Goal: Complete application form: Complete application form

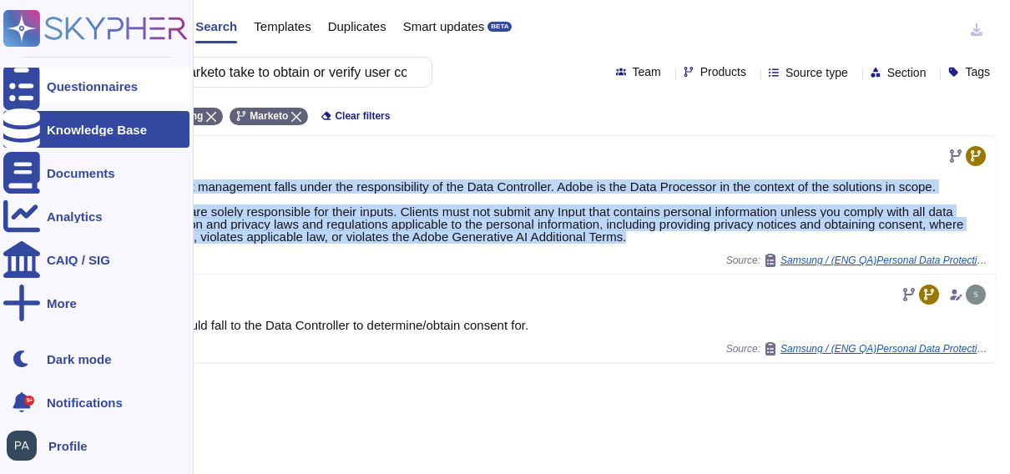
click at [23, 88] on icon at bounding box center [21, 86] width 37 height 49
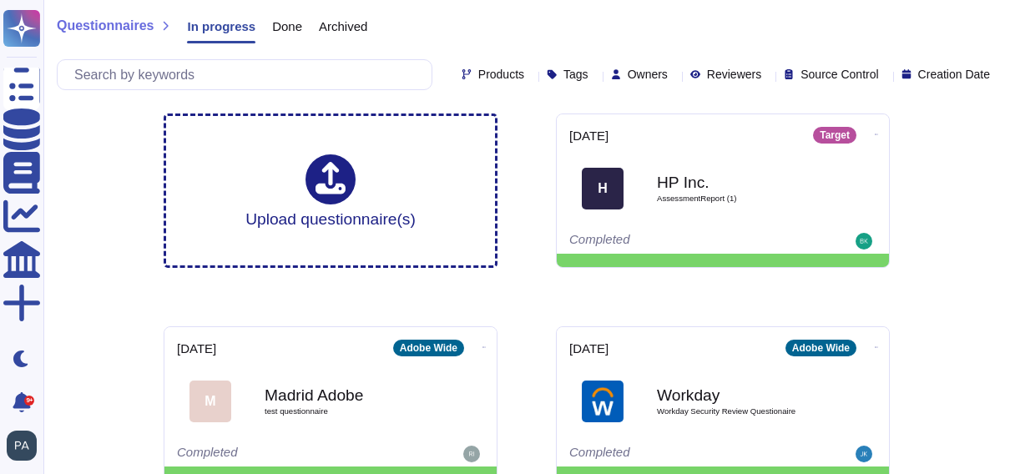
click at [675, 76] on icon at bounding box center [675, 76] width 0 height 0
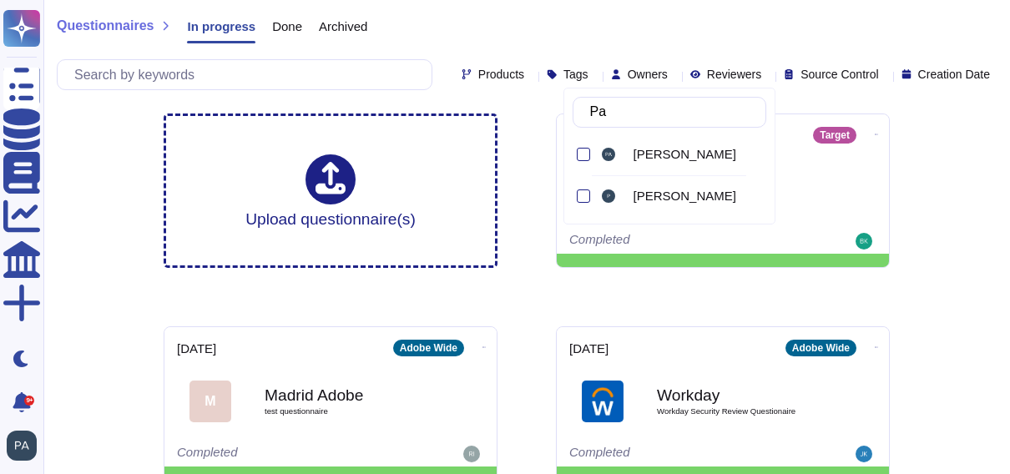
type input "Pau"
click at [584, 150] on div at bounding box center [583, 154] width 13 height 13
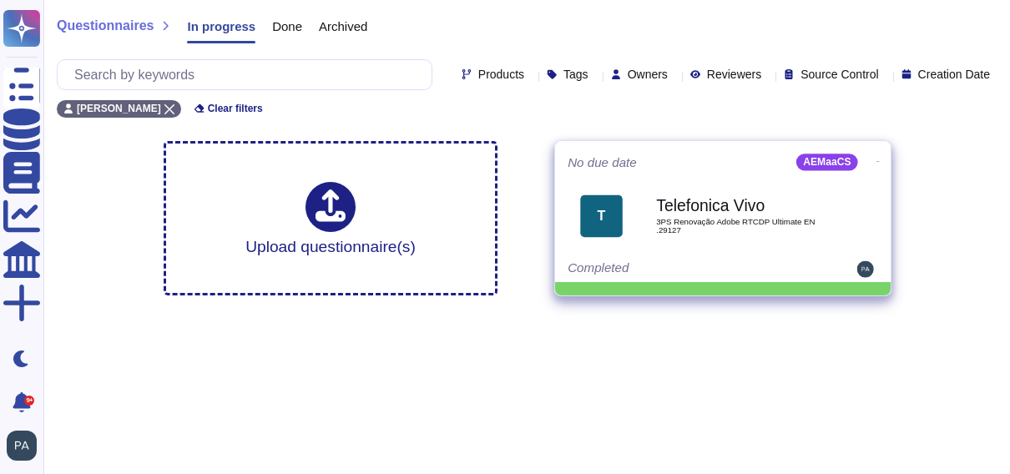
click at [611, 220] on div "T" at bounding box center [601, 216] width 43 height 43
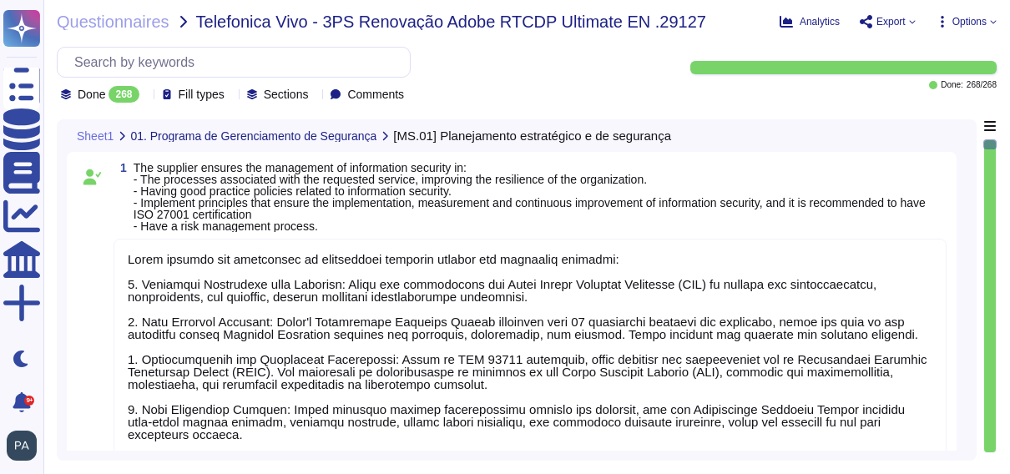
type textarea "Adobe ensures the management of information security through the following meas…"
type textarea "Adobe has implemented a segregation of duties (SoD) policy to ensure that separ…"
type textarea "Adobe conducts annual risk assessments to identify, evaluate, prioritize, and r…"
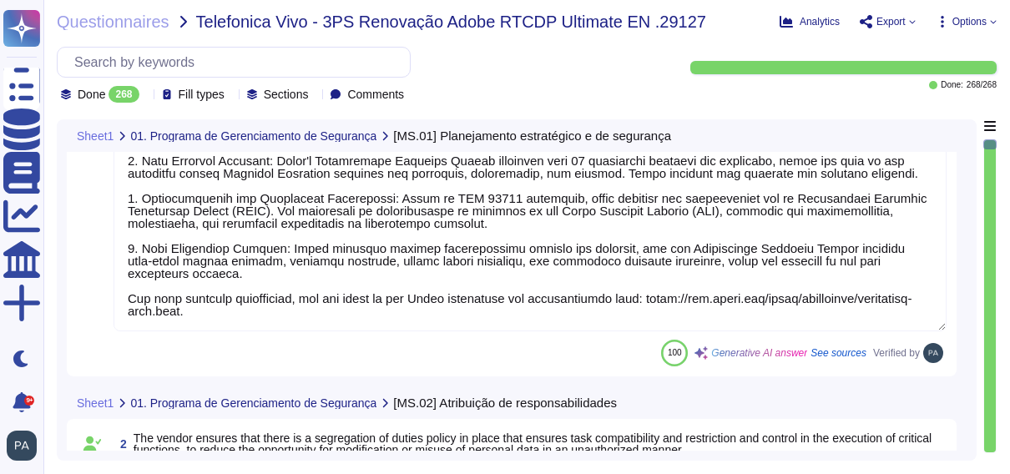
type textarea "Adobe's security policies and standards are reviewed by relevant stakeholders a…"
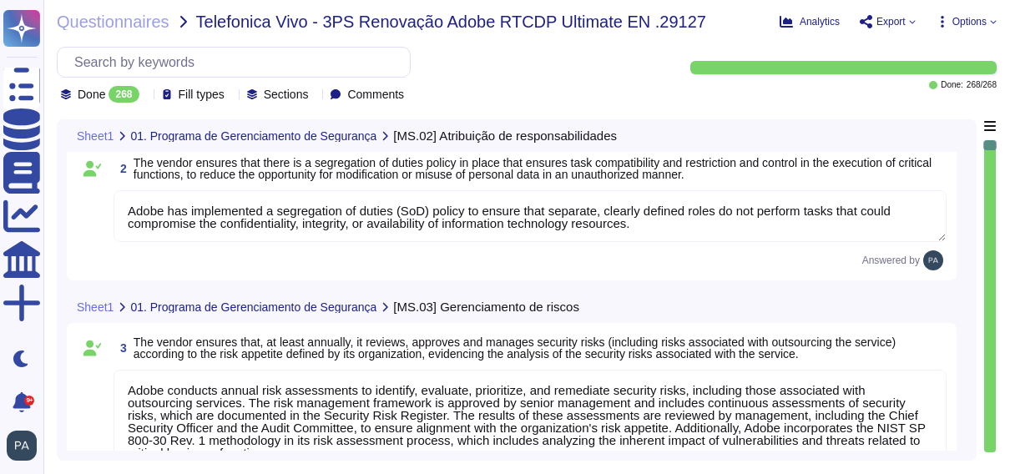
type textarea "Adobe complies with industry-accepted standards, regulations, and certification…"
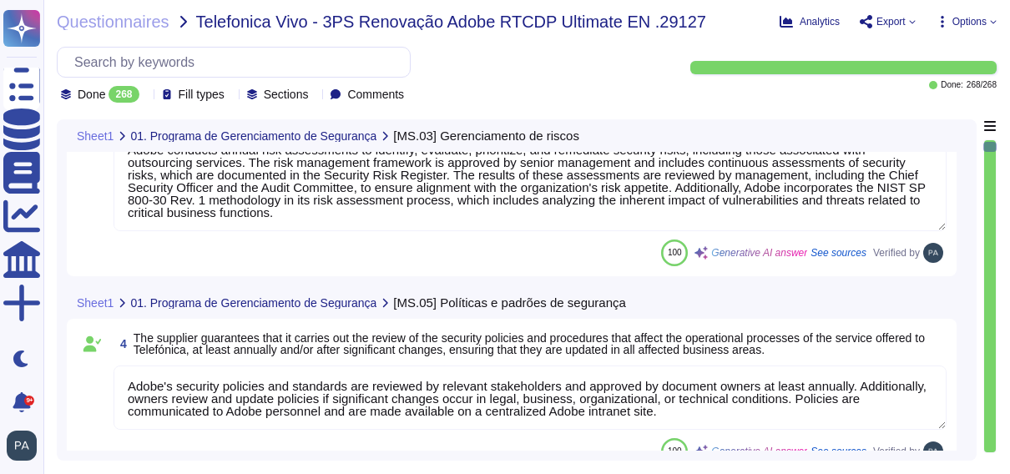
type textarea "Adobe has comprehensive policies, procedures, and technical measures in place t…"
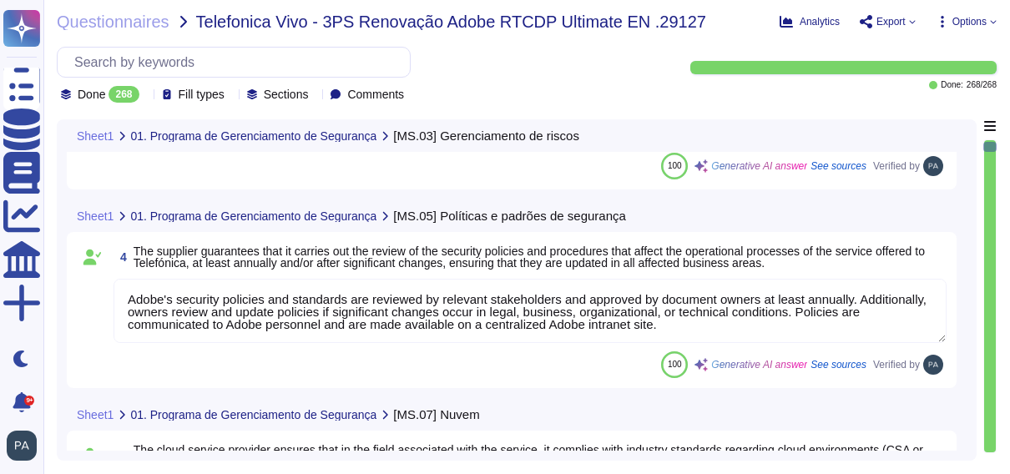
type textarea "Adobe ensures that information security objectives are clearly established and …"
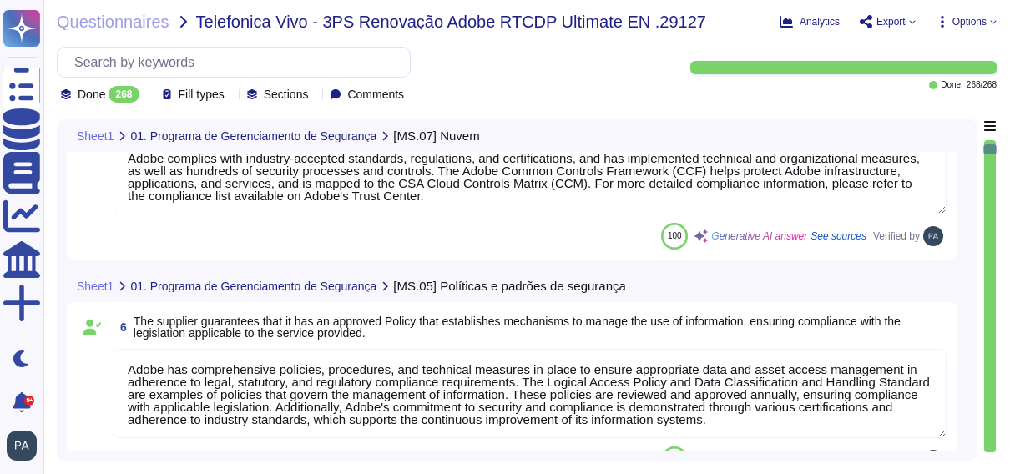
type textarea "Adobe has a robust, documented, and regularly reviewed framework for defining a…"
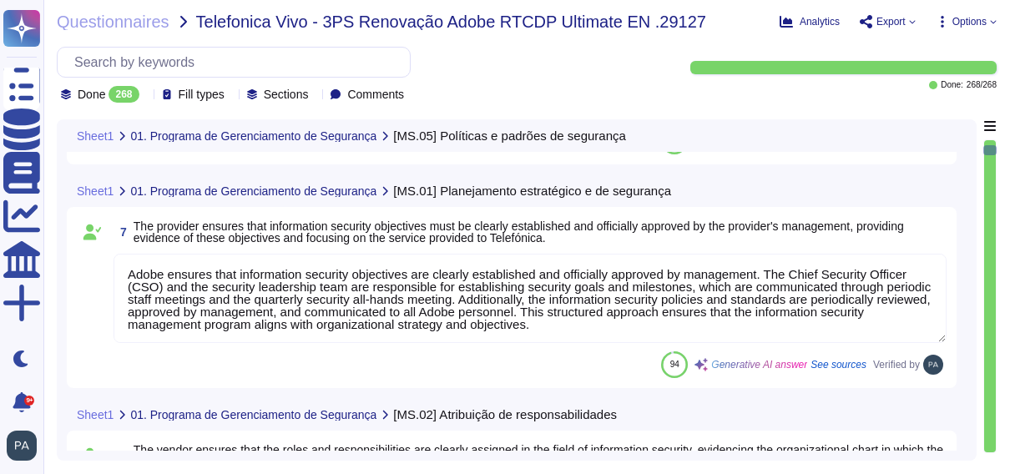
type textarea "Adobe performs an annual risk assessment that includes identifying, evaluating,…"
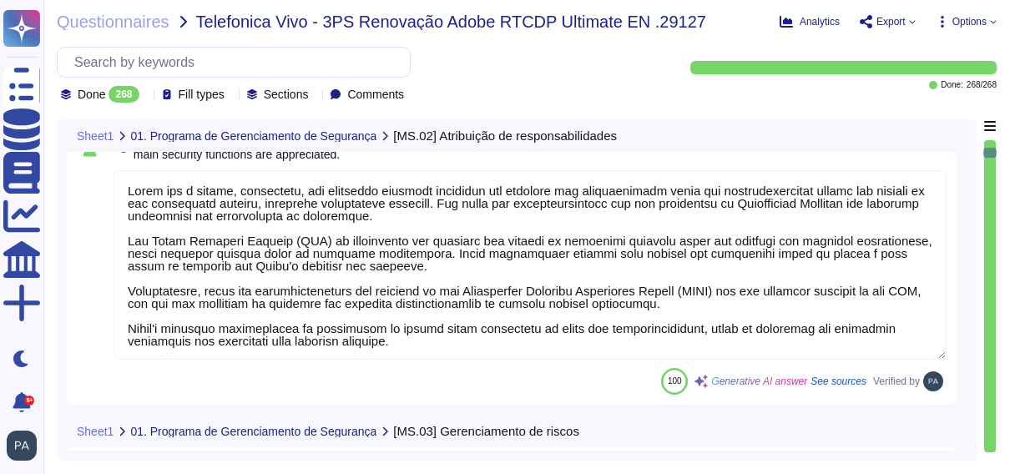
scroll to position [1743, 0]
type textarea "Adobe's Information Security Policy is reviewed by relevant stakeholders and ap…"
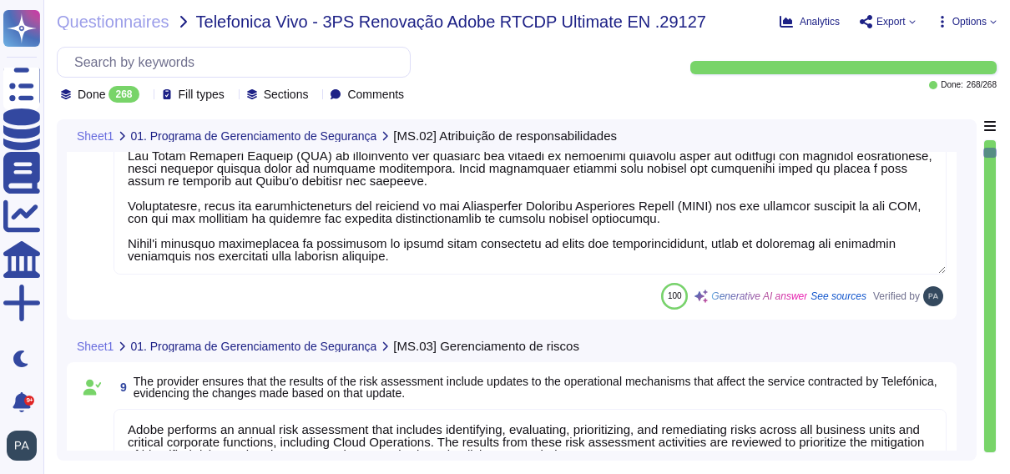
scroll to position [2, 0]
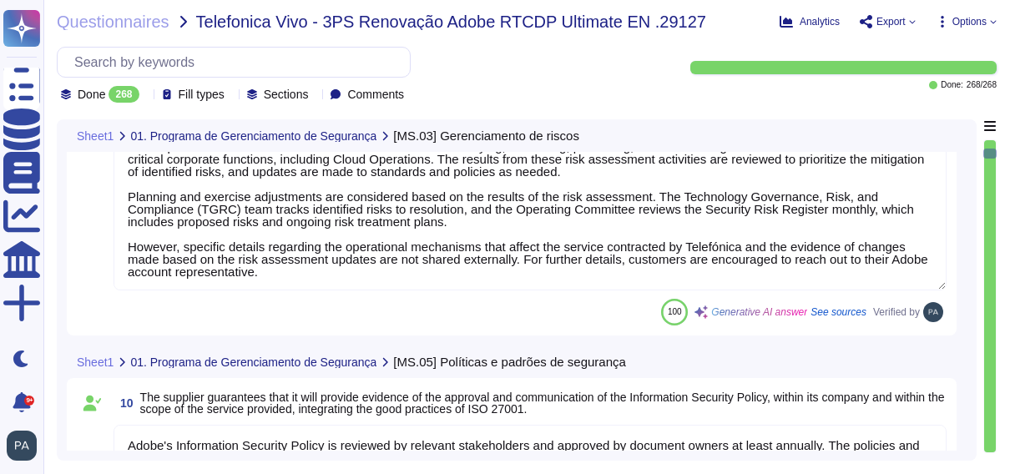
type textarea "Adobe maintains a documented and centrally accessible incident ticketing proces…"
type textarea "Adobe conducts mandatory annual Security Awareness Training for all employees, …"
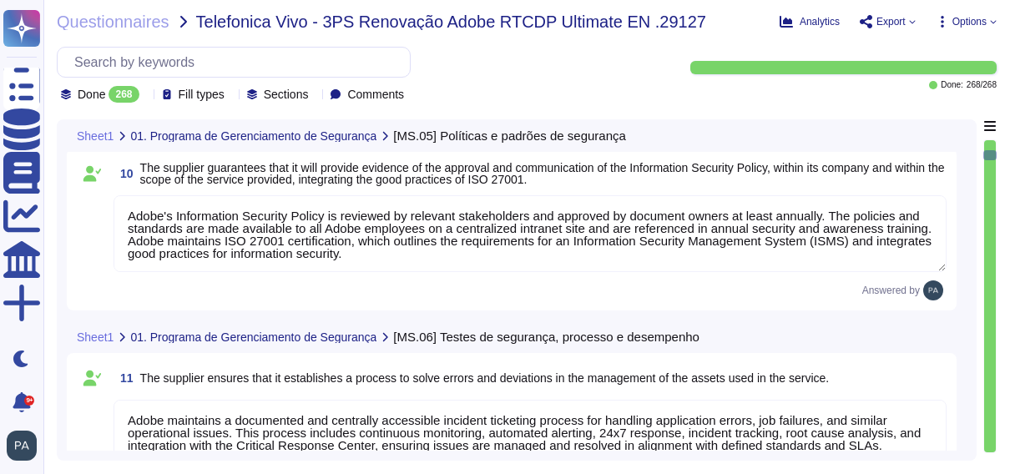
type textarea "Our company implements several security mechanisms to ensure the safety and sec…"
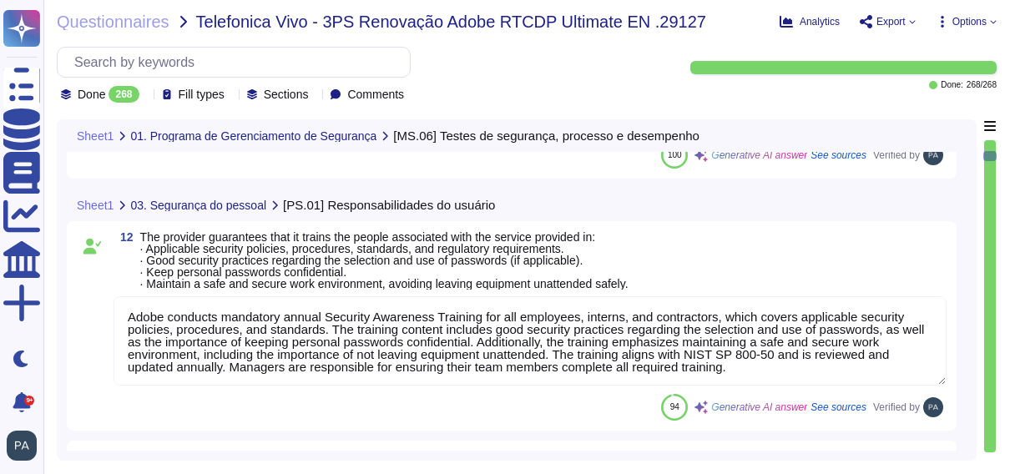
type textarea "Adobe conducts a mandatory, annual Security Awareness Training that is reviewed…"
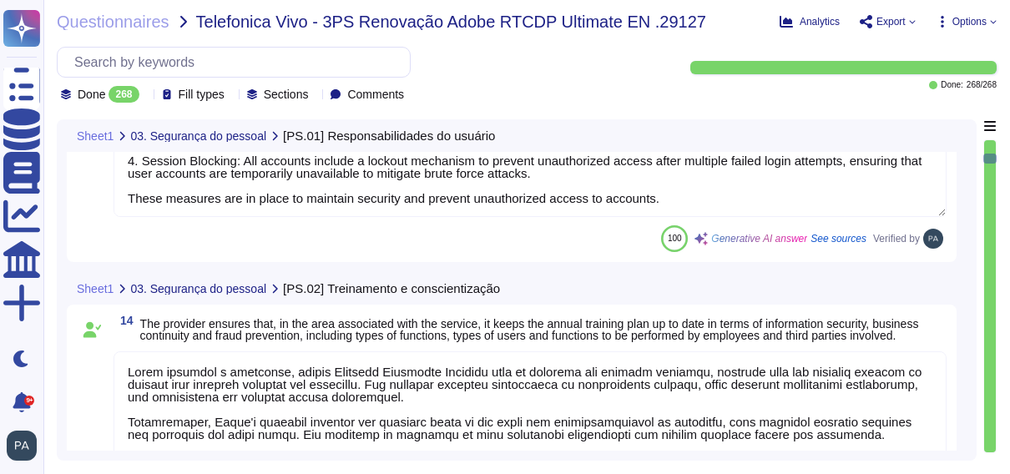
type textarea "Lorem ipsumdol sitametco ad elitsedd e tempori utlabore etdolorem aliquaen ad m…"
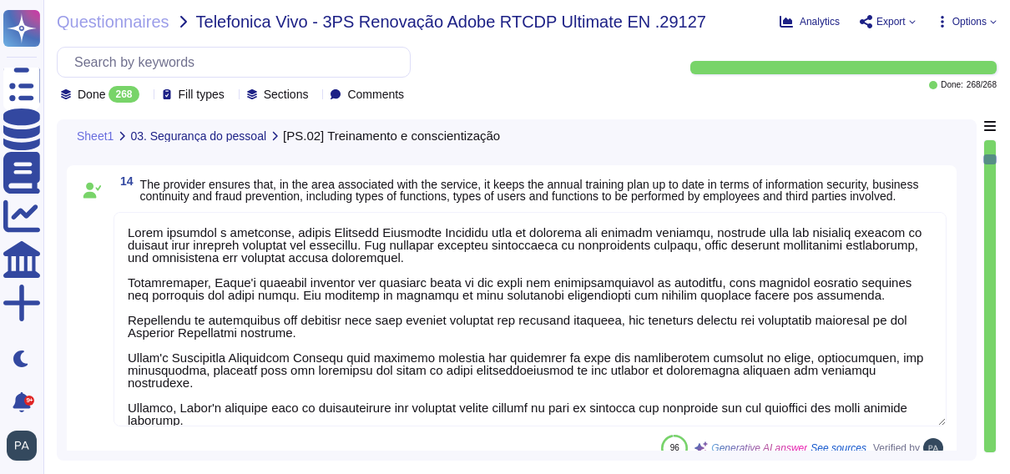
type textarea "Adobe ensures that access to information processing facilities is managed based…"
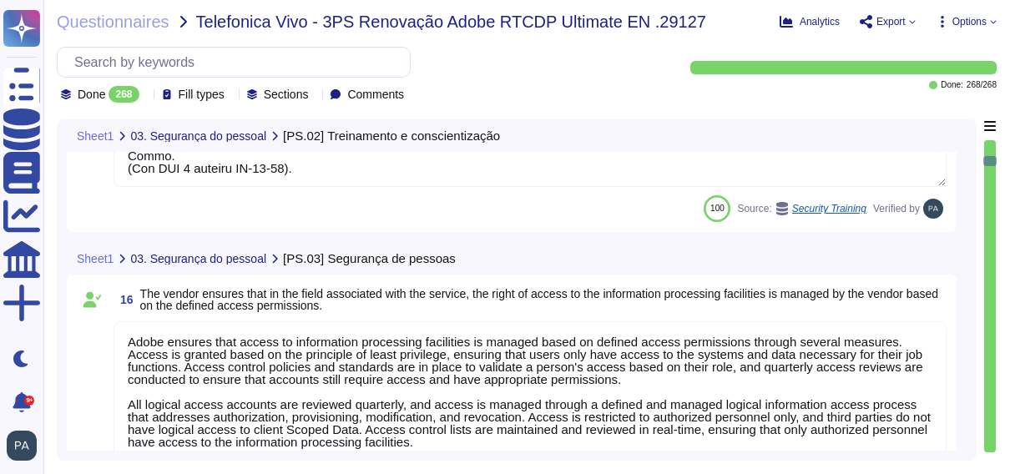
type textarea "Adobe conducts background checks for all employees, including vendor contractor…"
type textarea "Adobe ensures that data, including personal data, is not kept beyond what is st…"
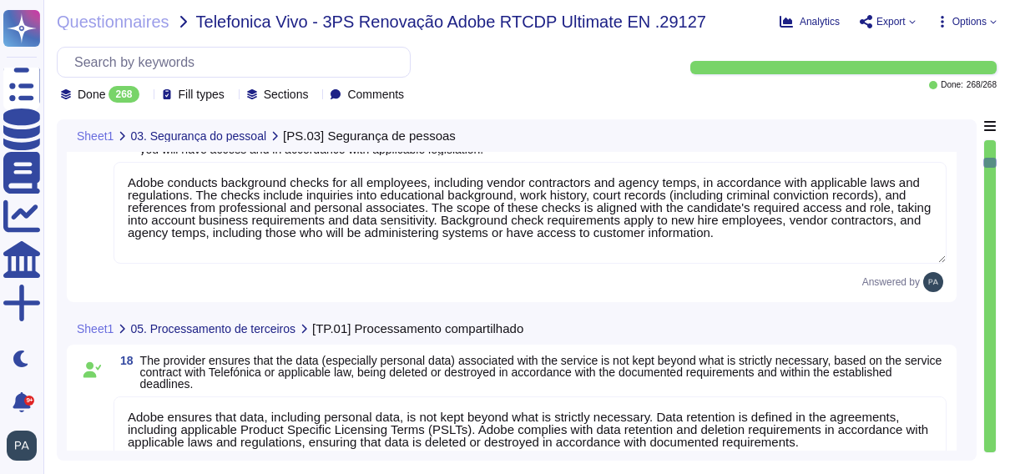
type textarea "Our cloud service provider employs standard network protocols to ensure secure …"
type textarea "Adobe guarantees the deletion of customer data associated with the service upon…"
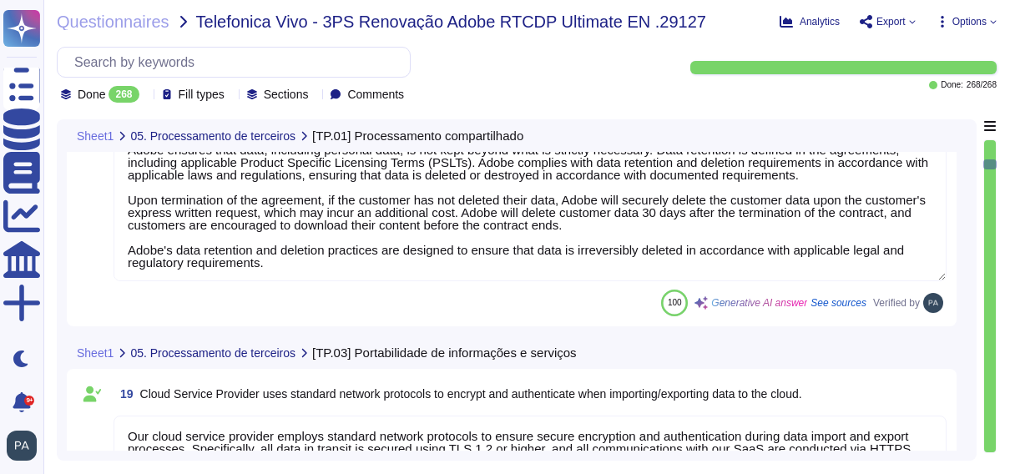
type textarea "Lorem ipsu dol s ametcon ad eli seddoeiusm te incidid utl etdolore ma ali enima…"
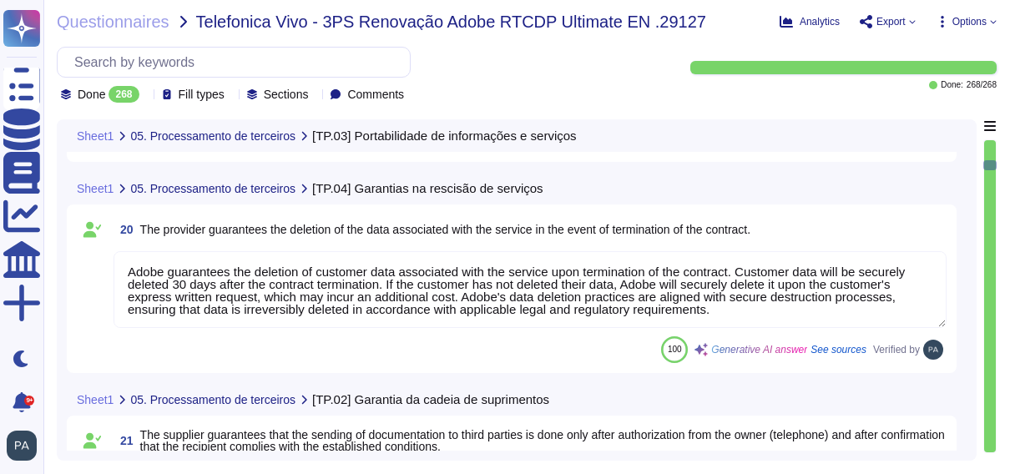
type textarea "Adobe does use a variety of sub processors to deliver the services to our custo…"
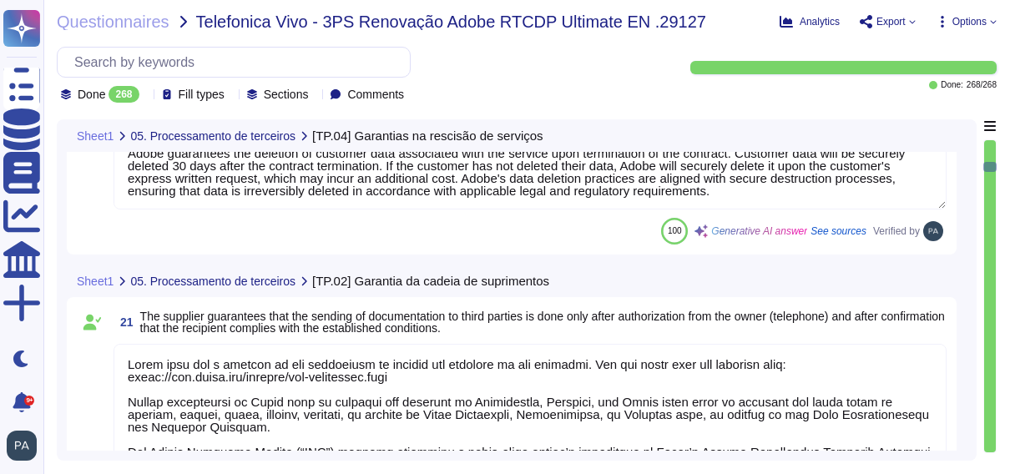
type textarea "Adobe has processes in place to answer data subject rights requests received in…"
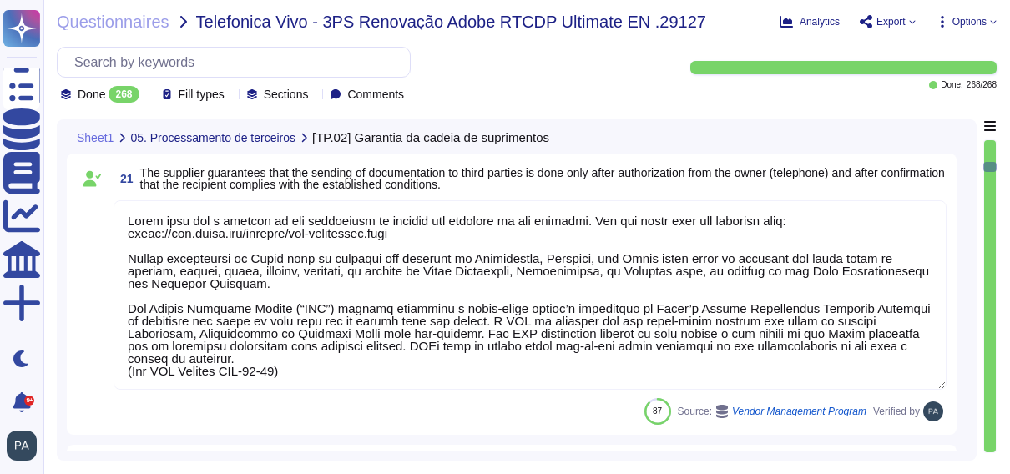
scroll to position [5025, 0]
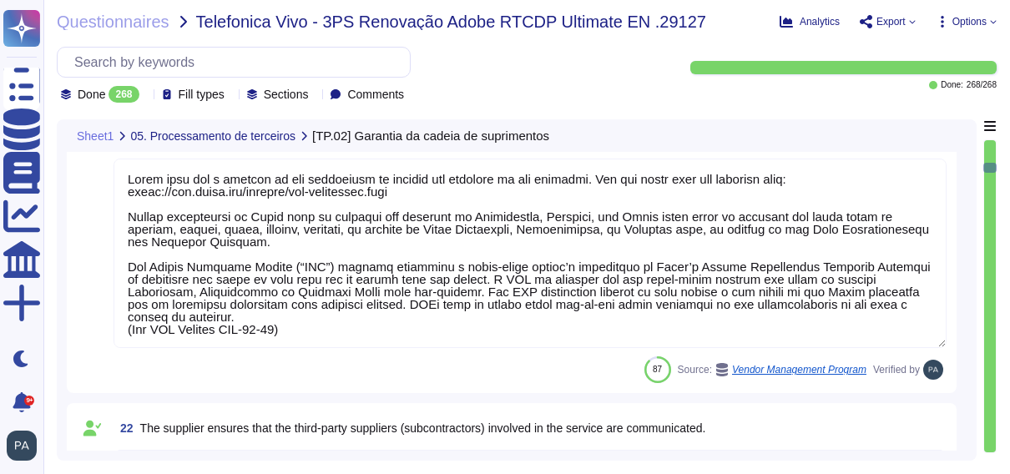
type textarea "When Adobe is providing software and services to an enterprise, Adobe is acting…"
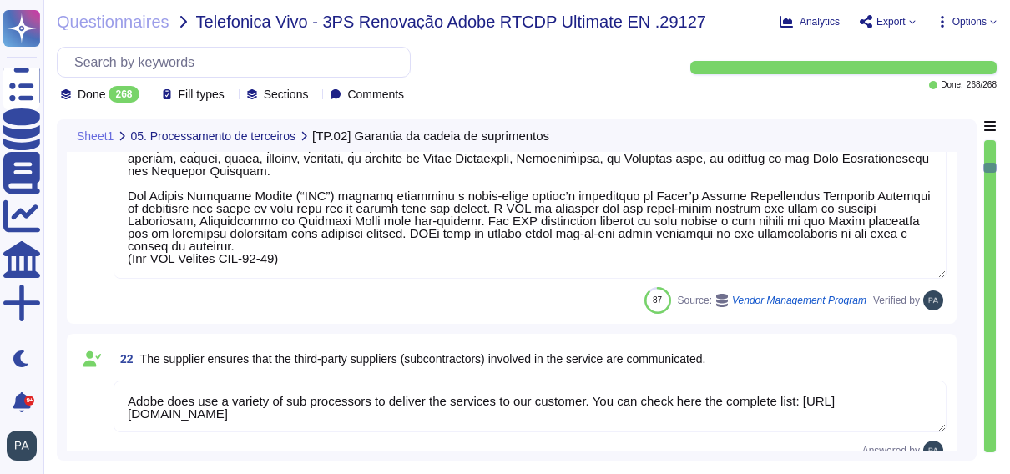
type textarea "Adobe maintains comprehensive policies and standards that govern the handling a…"
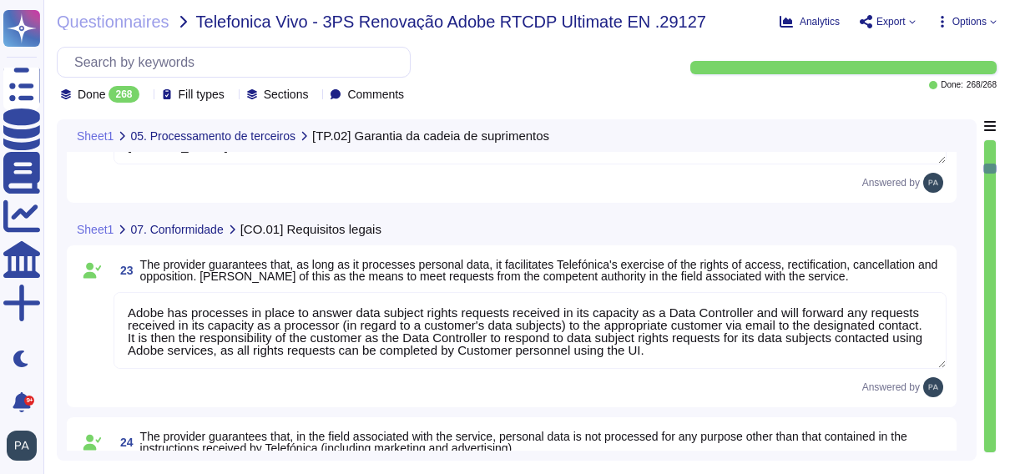
type textarea "Adobe has appointed a dedicated Data Protection Officer (DPO) who assists the P…"
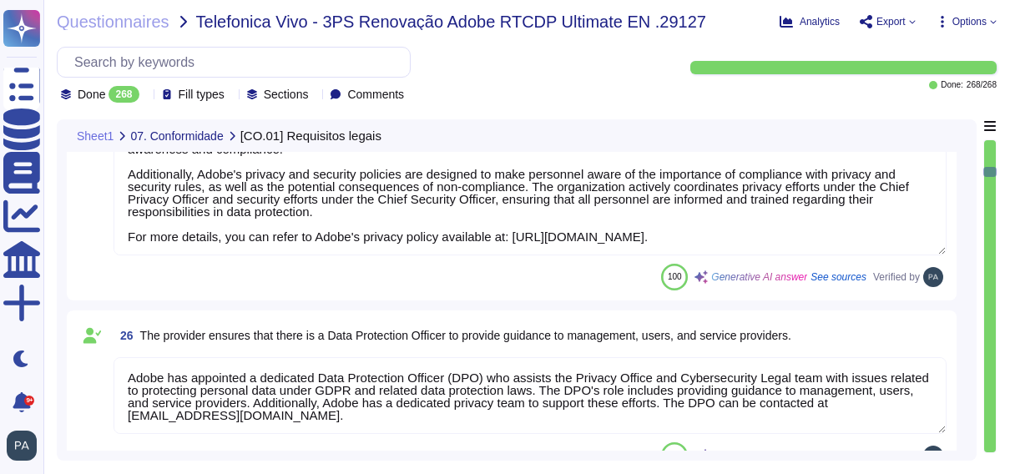
type textarea "Adobe ensures that access to information technology resources is based on the p…"
type textarea "Adobe has established a comprehensive physical security strategy to protect its…"
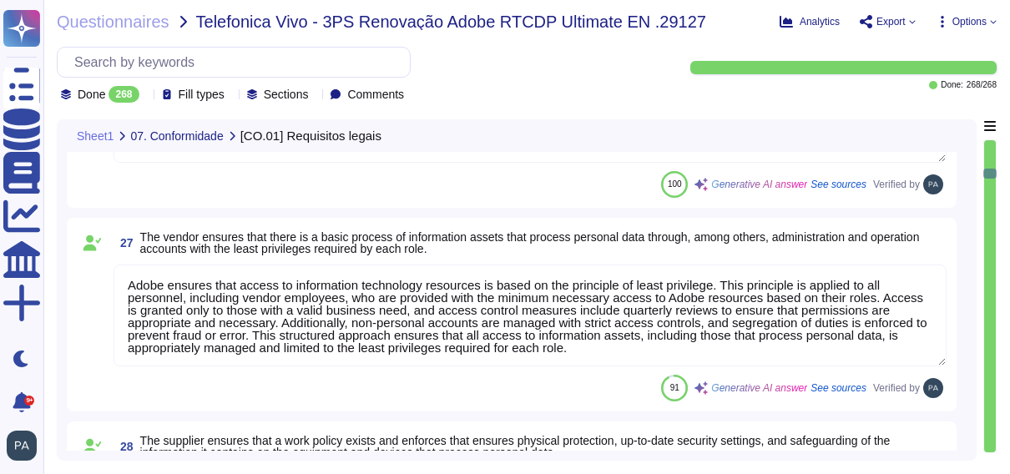
type textarea "Adobe has a mature software development and operations lifecycle program known …"
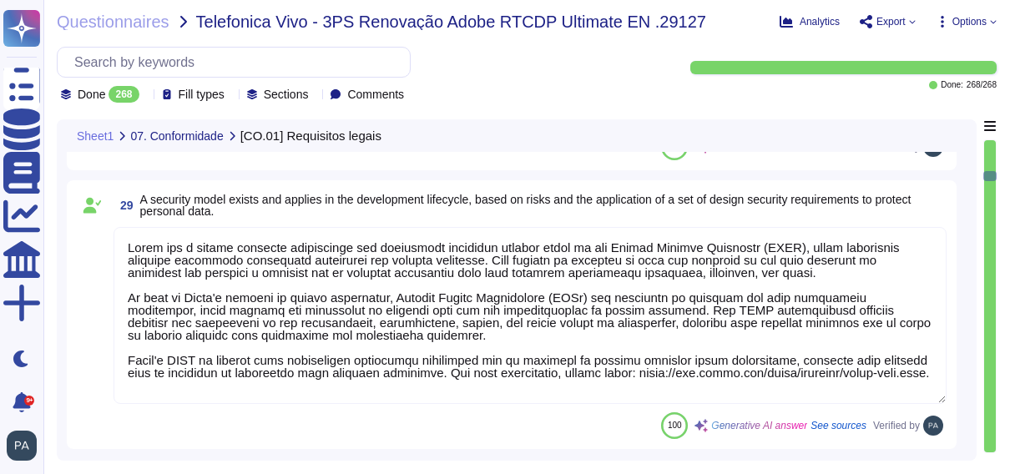
type textarea "Adobe has established an Information Security Management System (ISMS) aligned …"
type textarea "Adobe has established a comprehensive security audit program that includes the …"
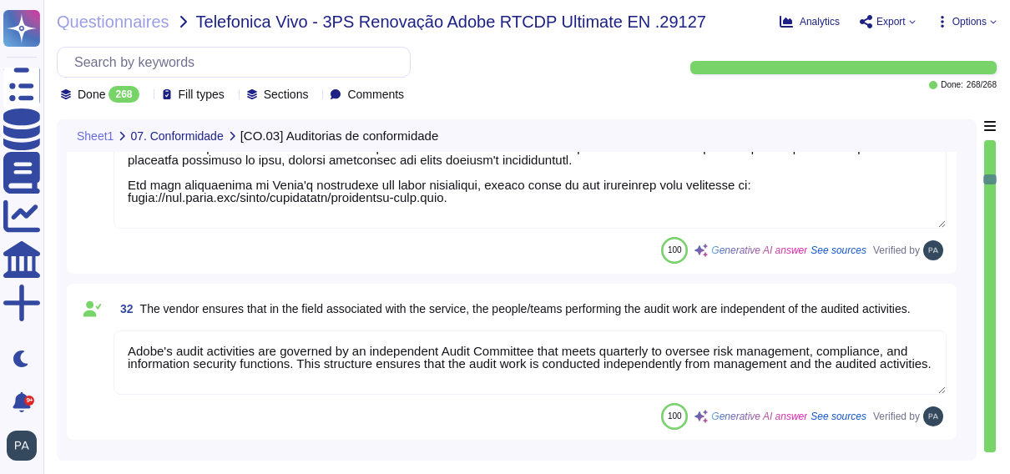
type textarea "Adobe's audit activities are governed by an independent Audit Committee that me…"
type textarea "Adobe conducts annual internal and external penetration testing to identify and…"
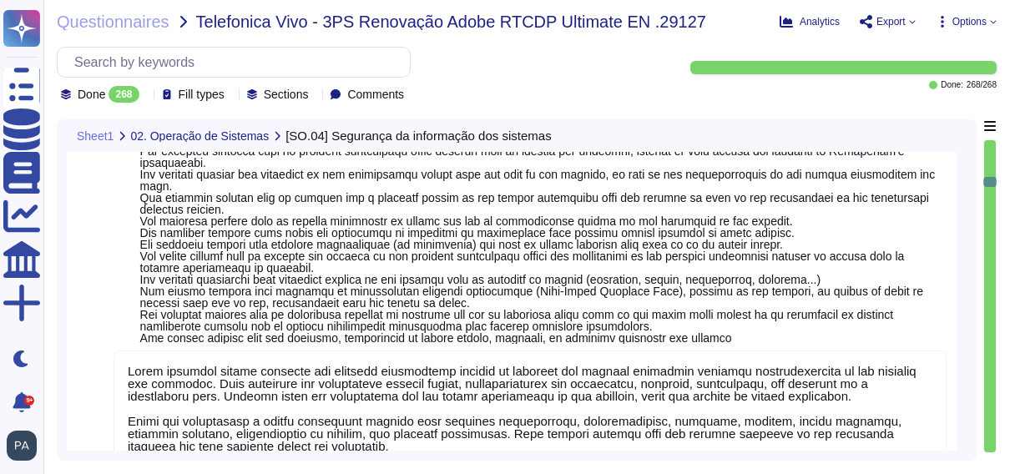
type textarea "Adobe conducts annual internal and external penetration testing to identify and…"
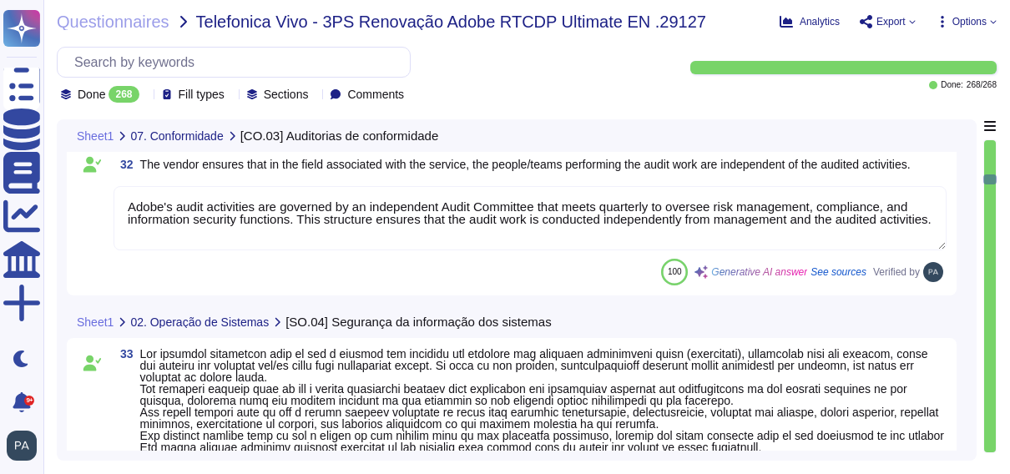
type textarea "Adobe has established a comprehensive security audit program that includes the …"
type textarea "Adobe's audit activities are governed by an independent Audit Committee that me…"
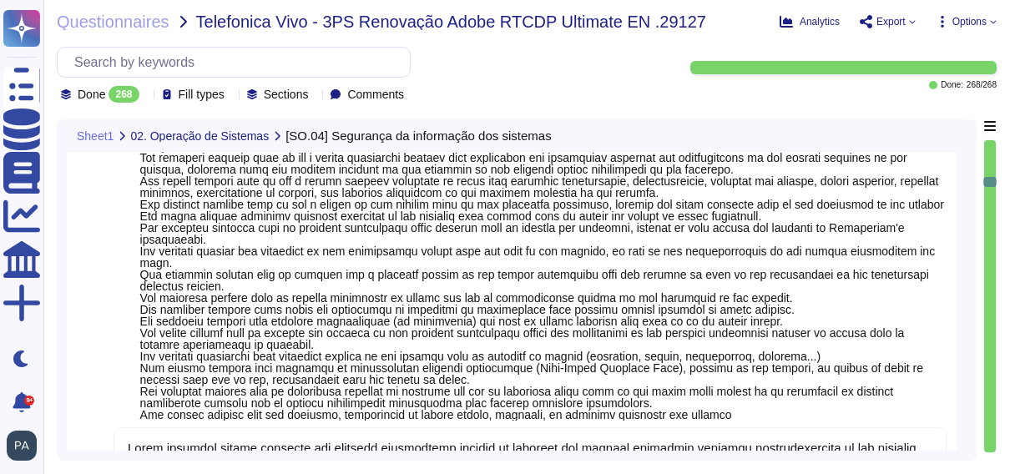
type textarea "Adobe conducts annual internal and external penetration testing to identify and…"
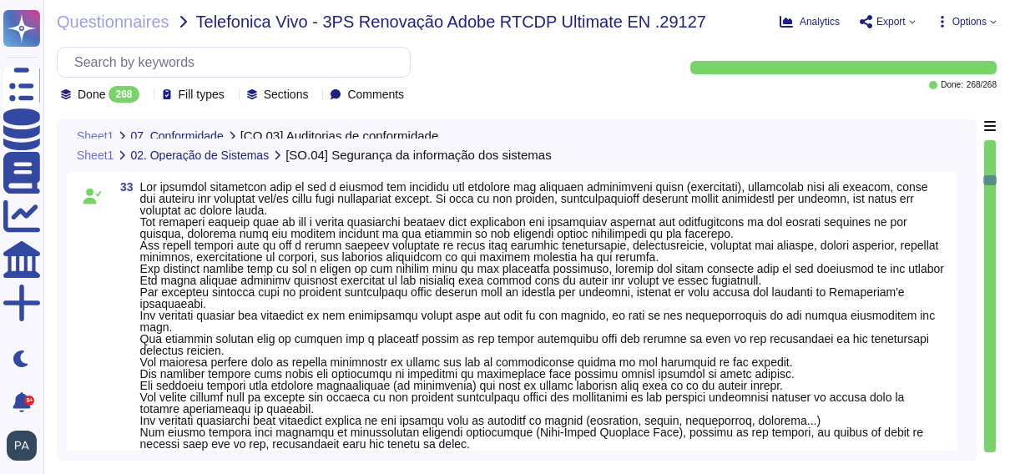
type textarea "Adobe has established a comprehensive security audit program that includes the …"
type textarea "Adobe's audit activities are governed by an independent Audit Committee that me…"
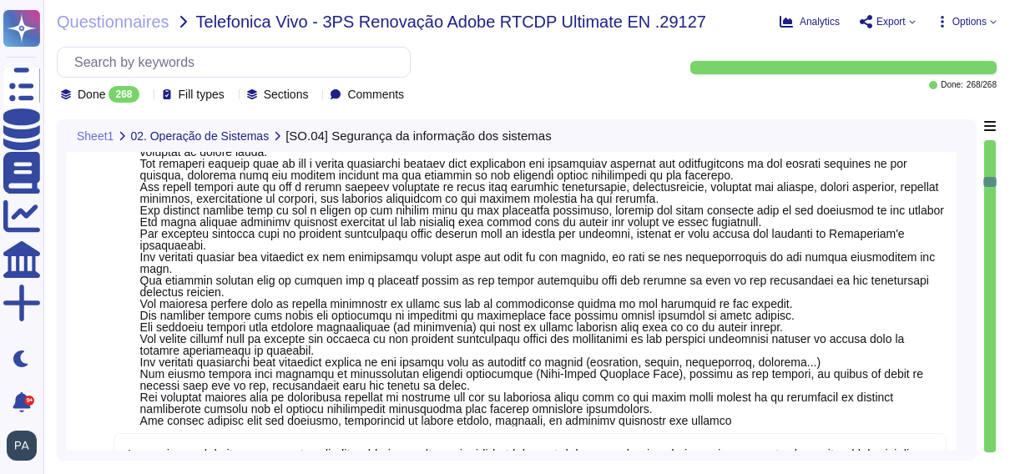
scroll to position [7828, 0]
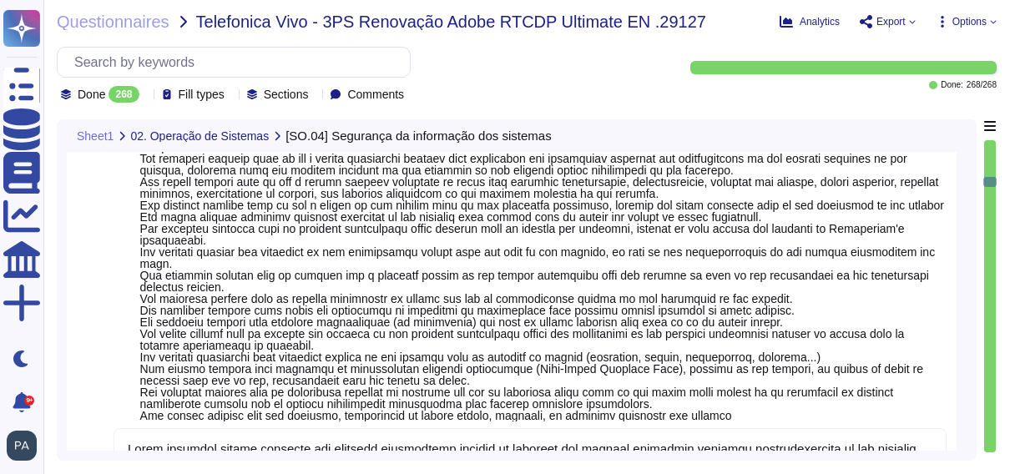
type textarea "Adobe conducts annual internal and external penetration testing to identify and…"
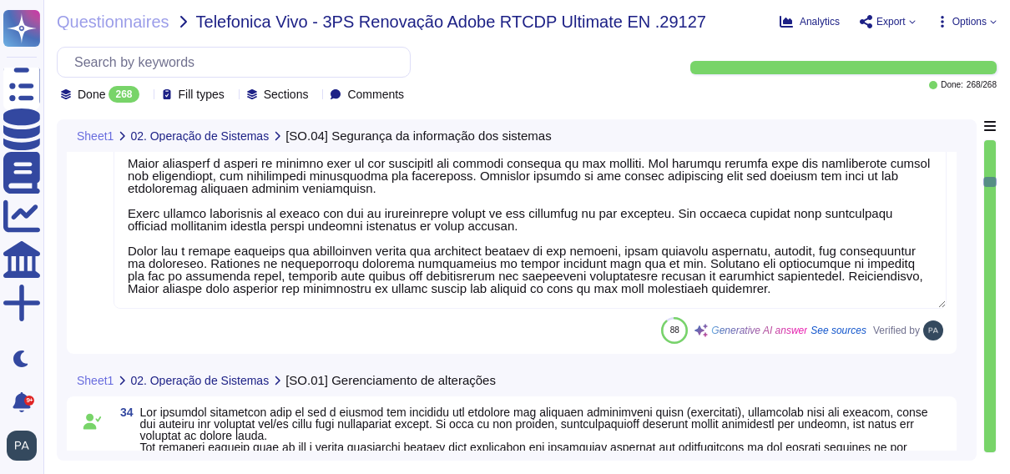
scroll to position [8218, 0]
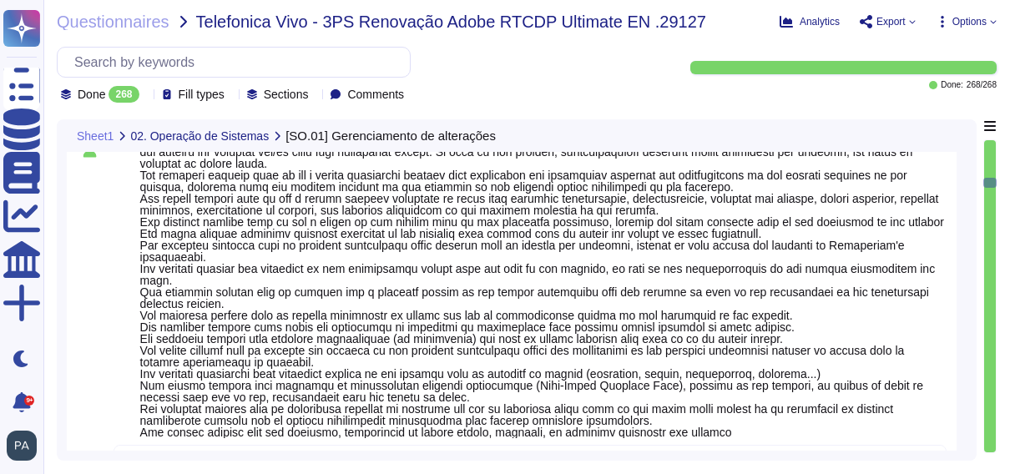
type textarea "Adobe conducts annual internal and external penetration testing to identify and…"
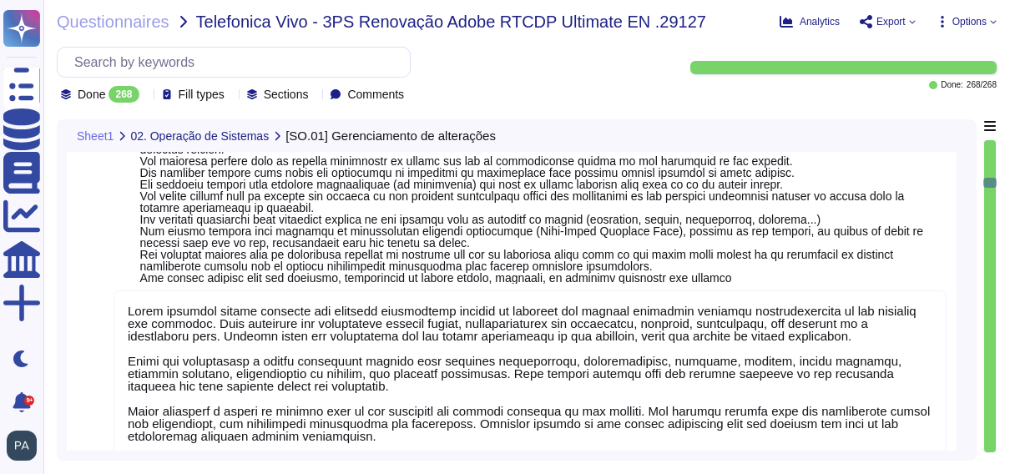
scroll to position [2, 0]
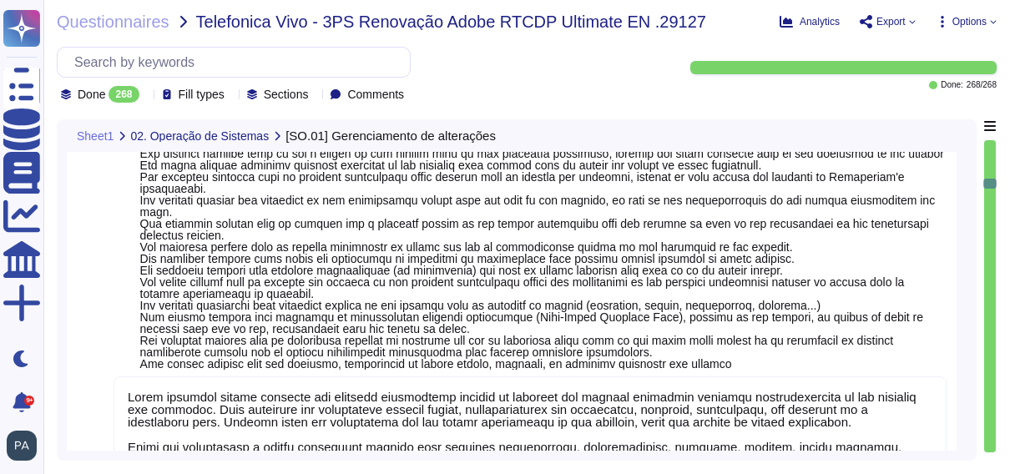
type textarea "Adobe conducts annual internal and external penetration testing to identify and…"
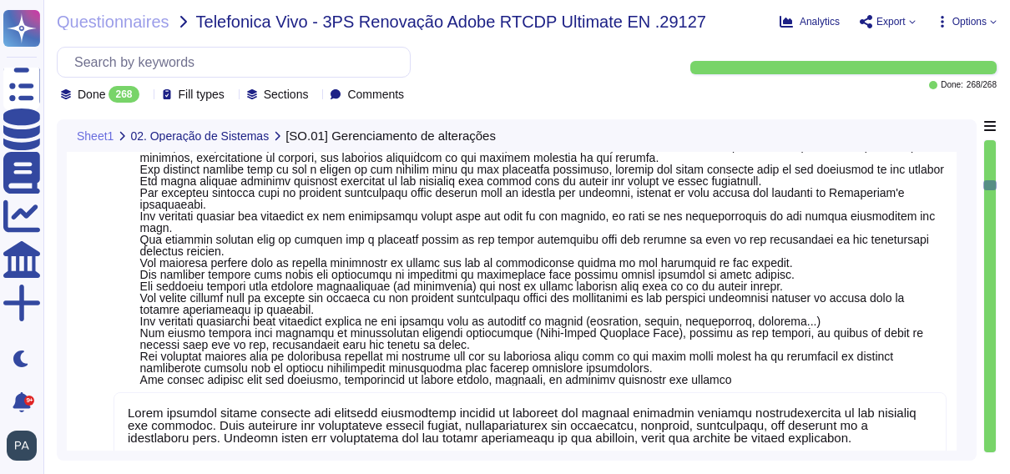
type textarea "Adobe conducts annual internal and external penetration testing to identify and…"
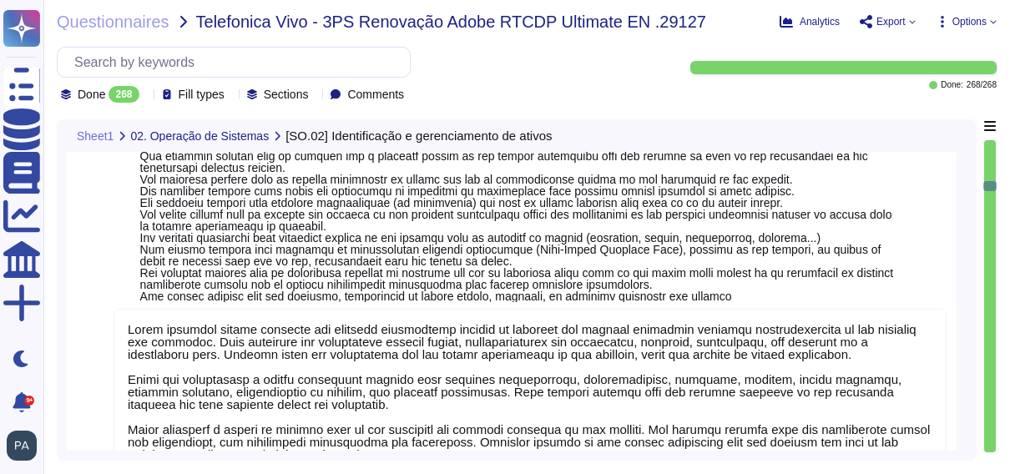
type textarea "Lorem ipsumdo s ametconsec adipisci el seddoeiu tempor, incid utlabore e dolore…"
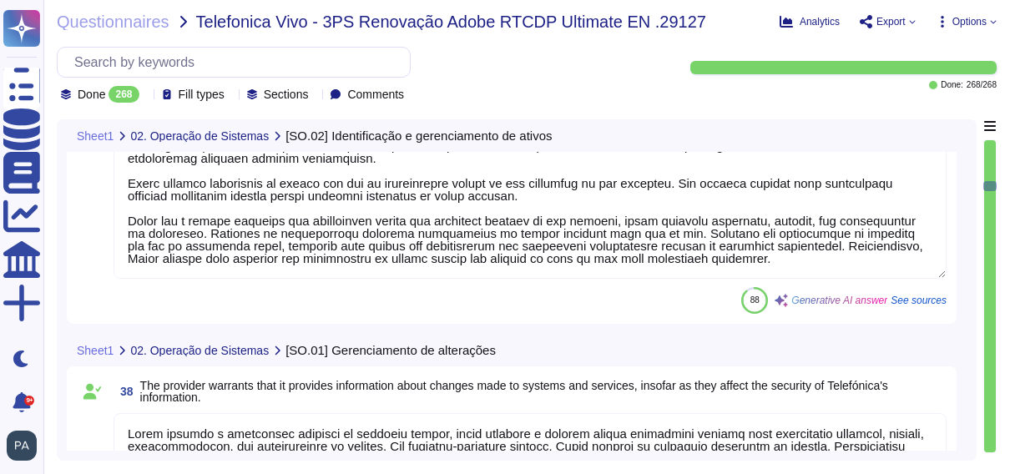
type textarea "Adobe maintains an inventory of all information system assets, which includes t…"
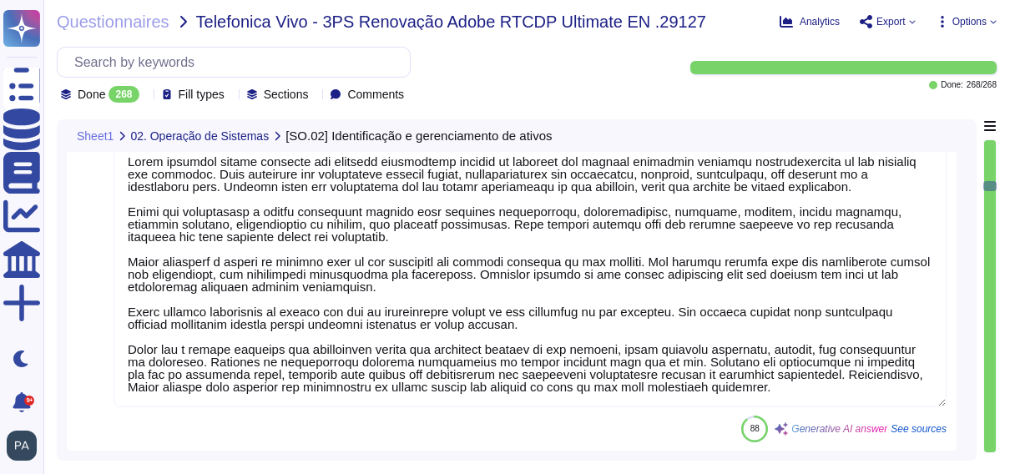
scroll to position [0, 0]
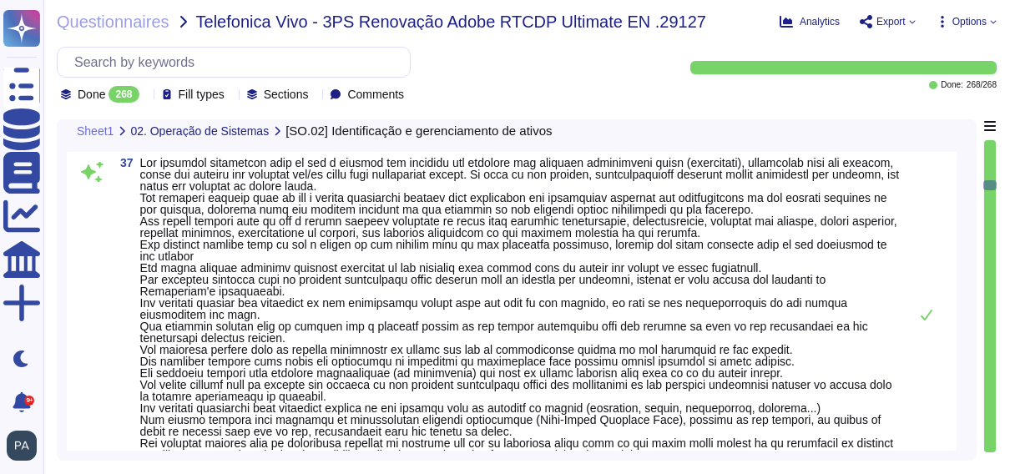
type textarea "Adobe conducts annual internal and external penetration testing to identify and…"
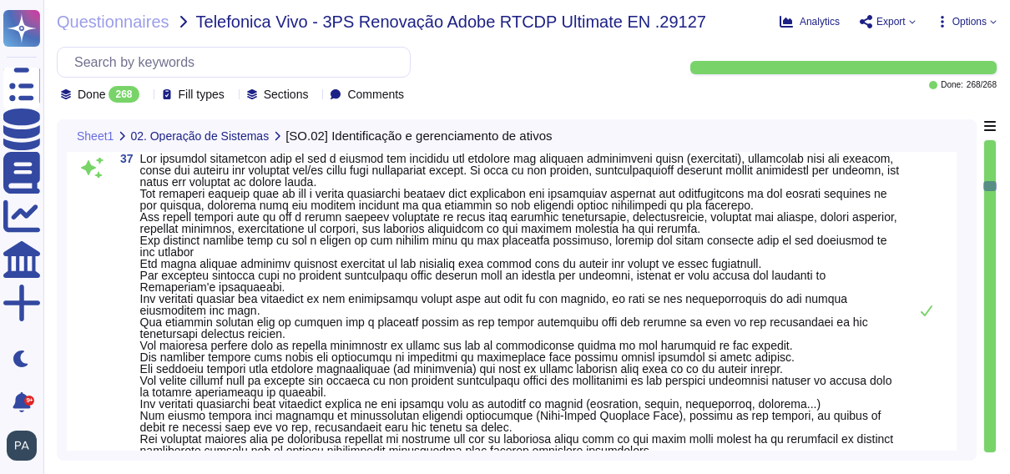
scroll to position [10431, 0]
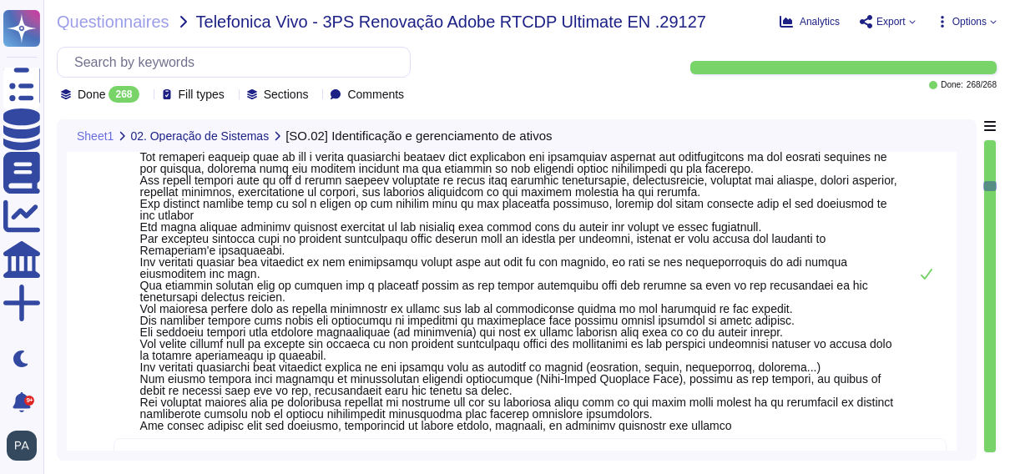
type textarea "Lorem ipsumdo s ametconsec adipisci el seddoeiu tempor, incid utlabore e dolore…"
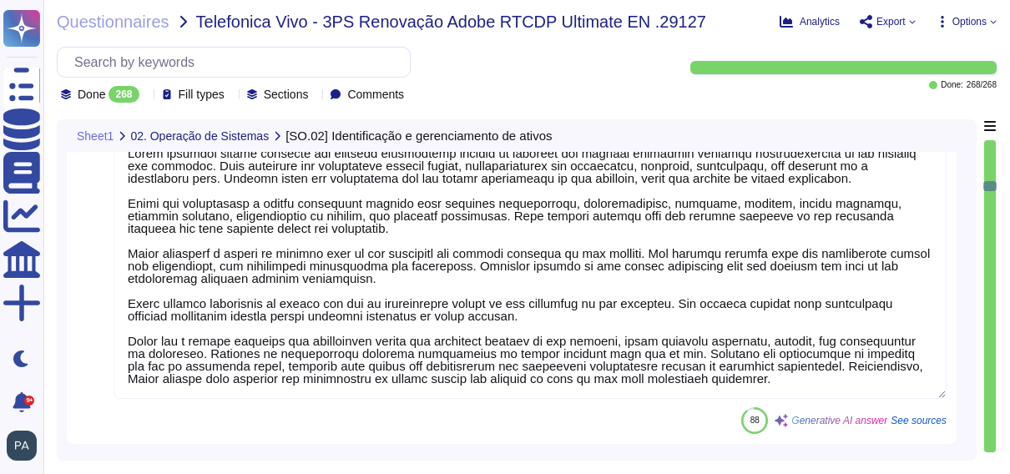
scroll to position [10781, 0]
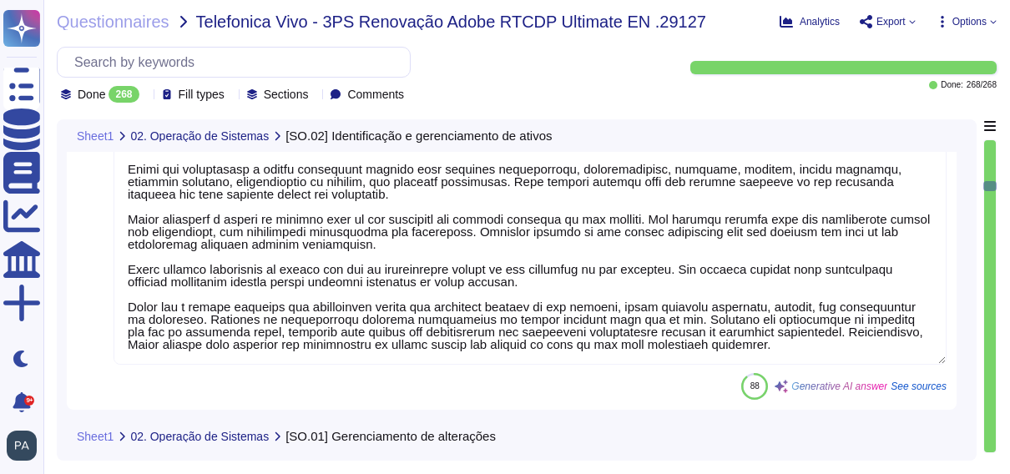
type textarea "Adobe maintains an inventory of all information system assets, which includes t…"
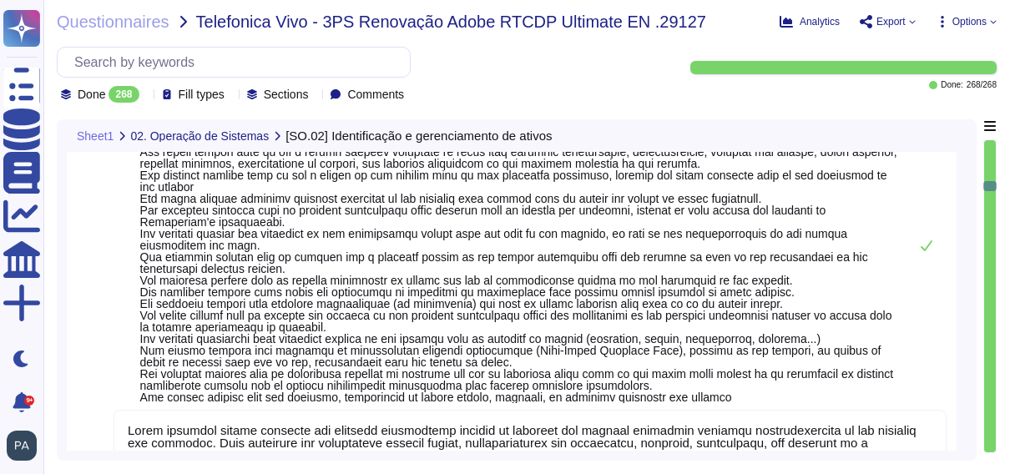
scroll to position [10495, 0]
click at [923, 247] on icon at bounding box center [927, 245] width 12 height 11
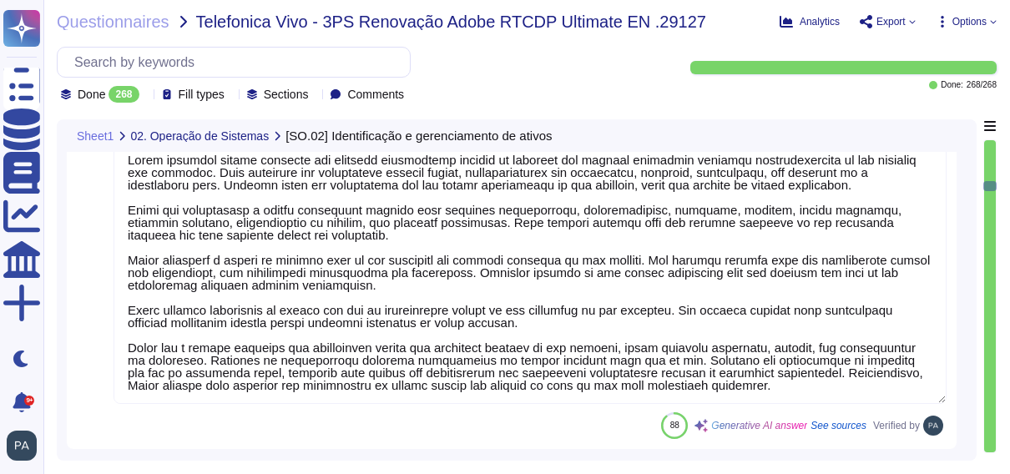
type textarea "Adobe maintains an inventory of all information system assets, which includes t…"
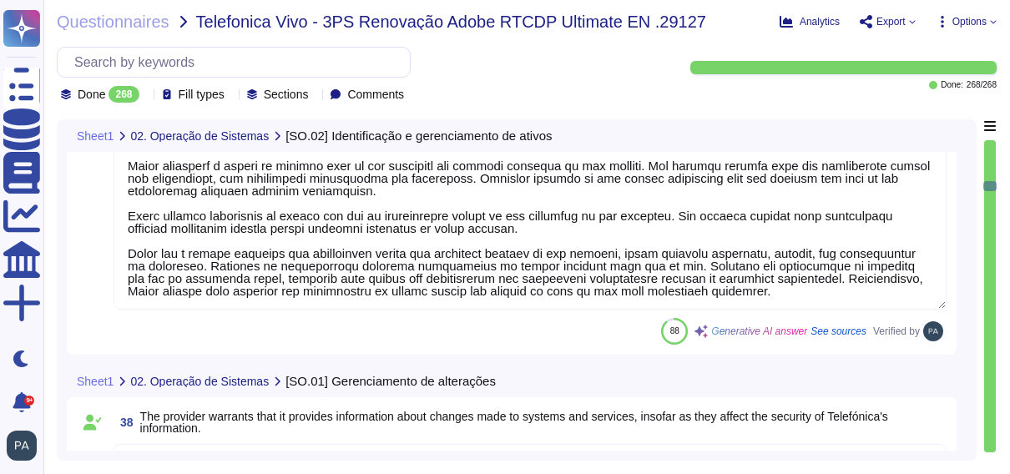
scroll to position [2, 0]
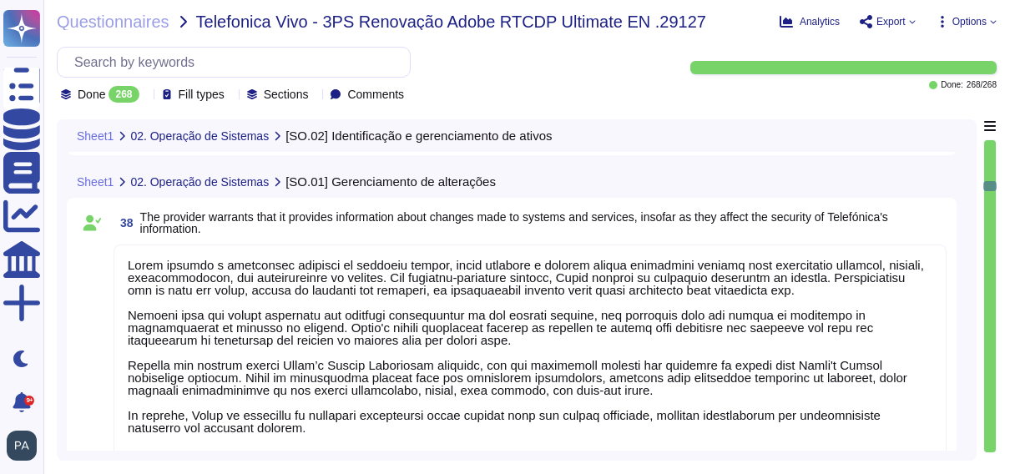
type textarea "Adobe performs periodic asset reconciliation and review as part of the quarterl…"
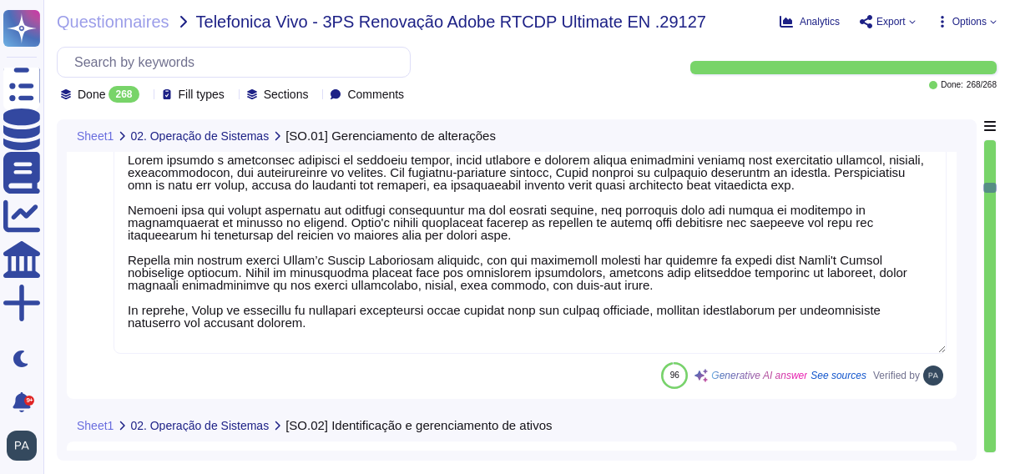
type textarea "Adobe employs various mechanisms to detect unauthorized assets in the provision…"
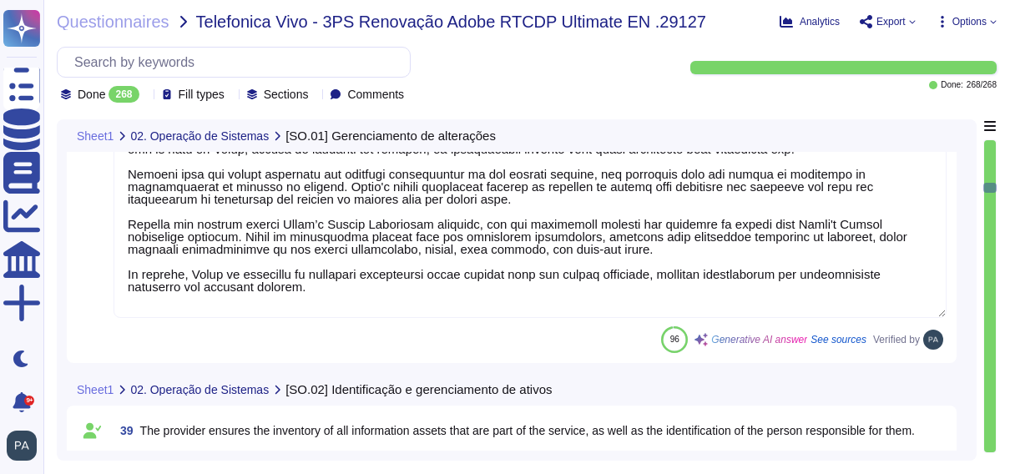
scroll to position [0, 0]
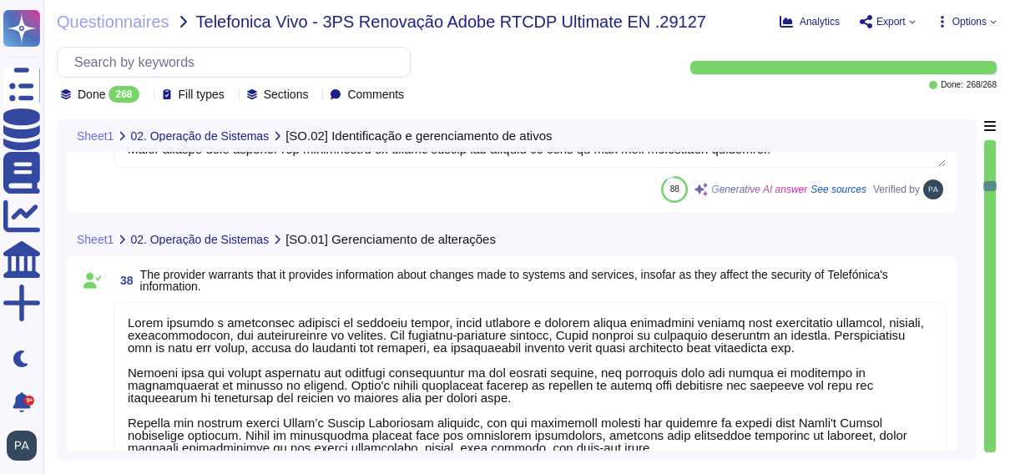
type textarea "Adobe conducts annual internal and external penetration testing to identify and…"
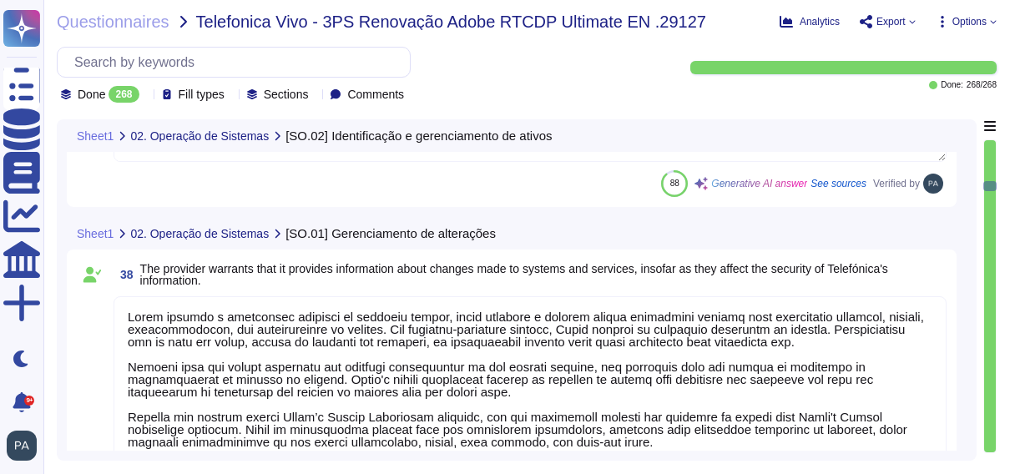
scroll to position [2, 0]
click at [724, 381] on textarea at bounding box center [530, 403] width 833 height 215
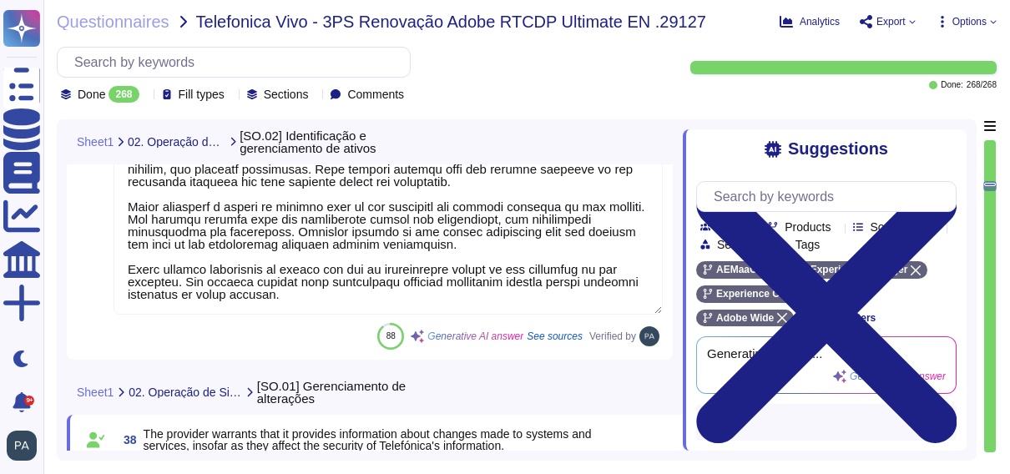
click at [498, 276] on textarea at bounding box center [388, 182] width 549 height 265
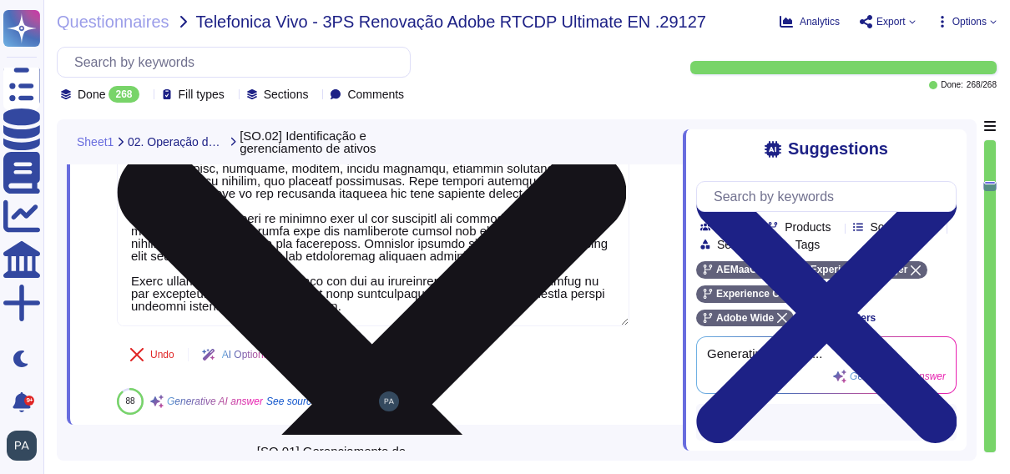
scroll to position [0, 0]
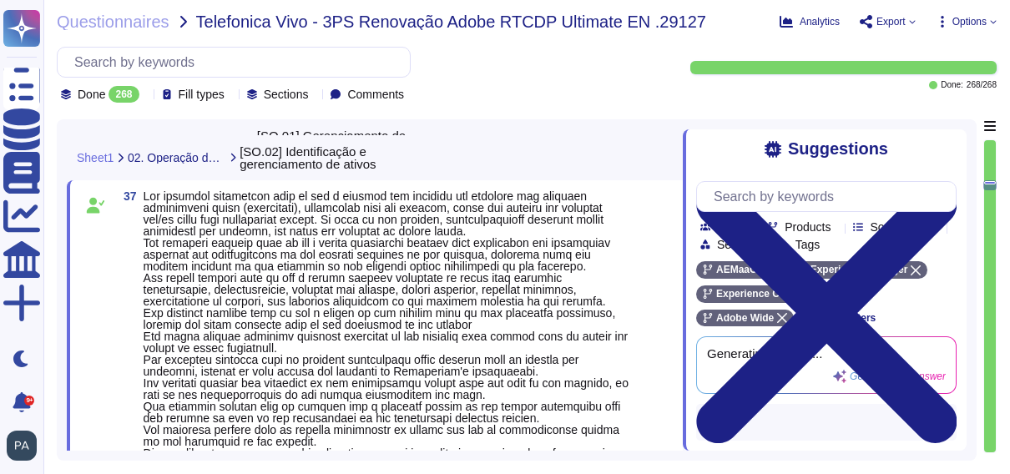
type textarea "Adobe conducts annual internal and external penetration testing to identify and…"
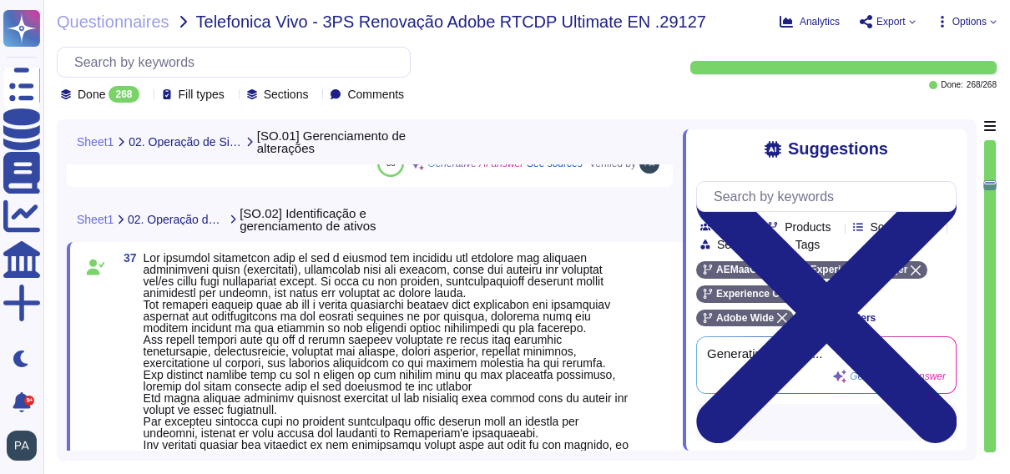
scroll to position [10584, 0]
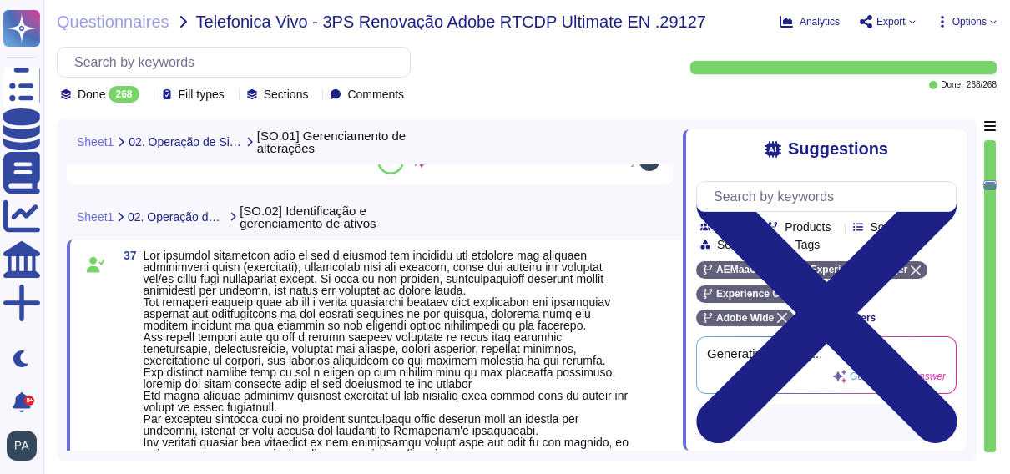
click at [395, 373] on span at bounding box center [386, 478] width 485 height 458
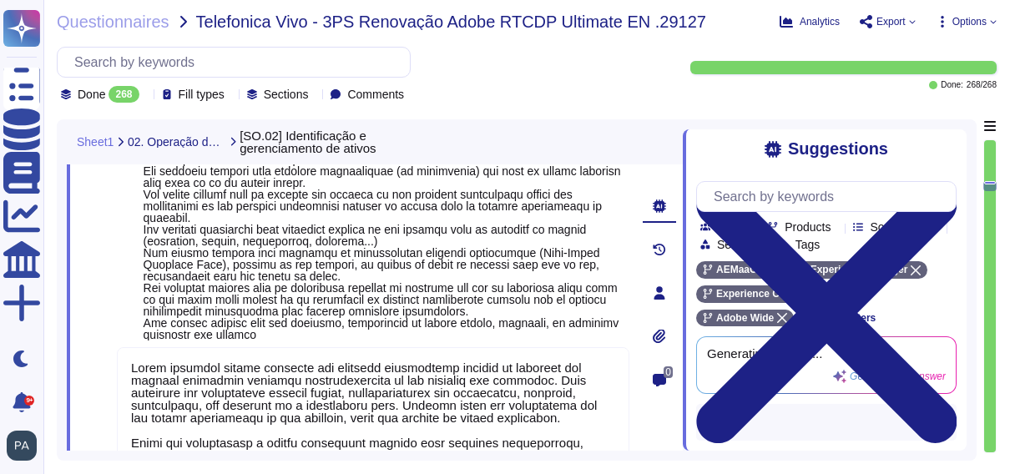
type textarea "Lorem ipsumdo s ametconsec adipisci el seddoeiu tempor, incid utlabore e dolore…"
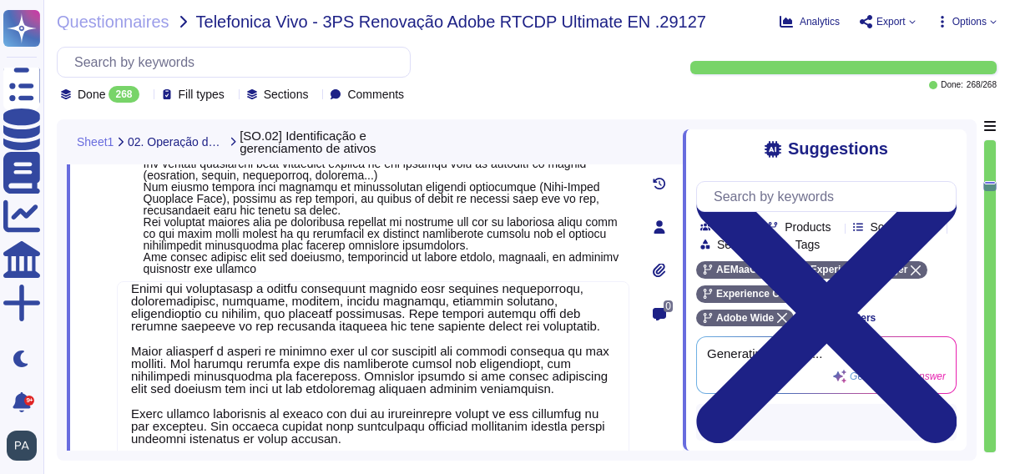
scroll to position [102, 0]
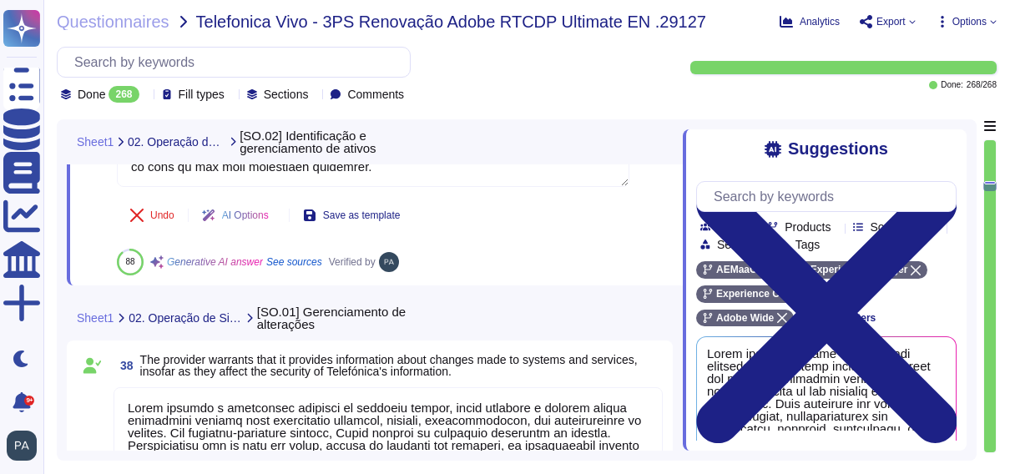
type textarea "Adobe maintains an inventory of all information system assets, which includes t…"
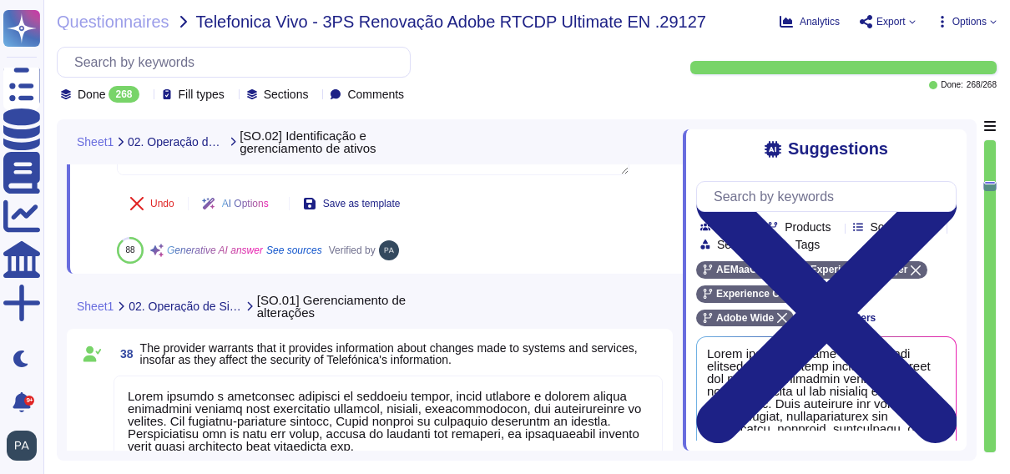
scroll to position [11388, 0]
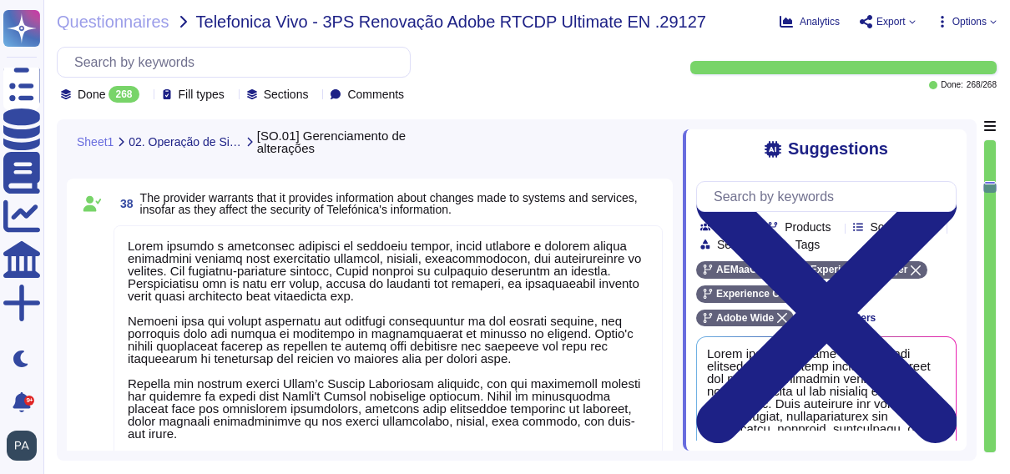
type textarea "Adobe performs periodic asset reconciliation and review as part of the quarterl…"
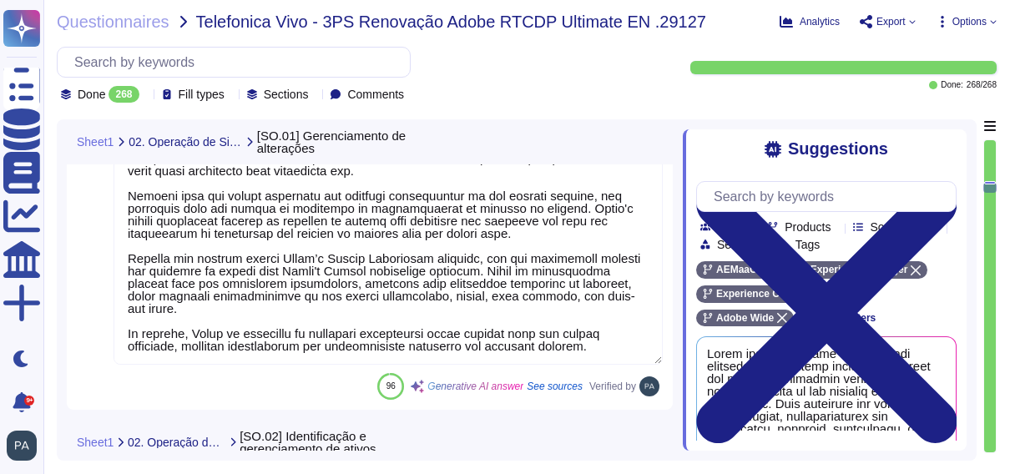
scroll to position [2, 0]
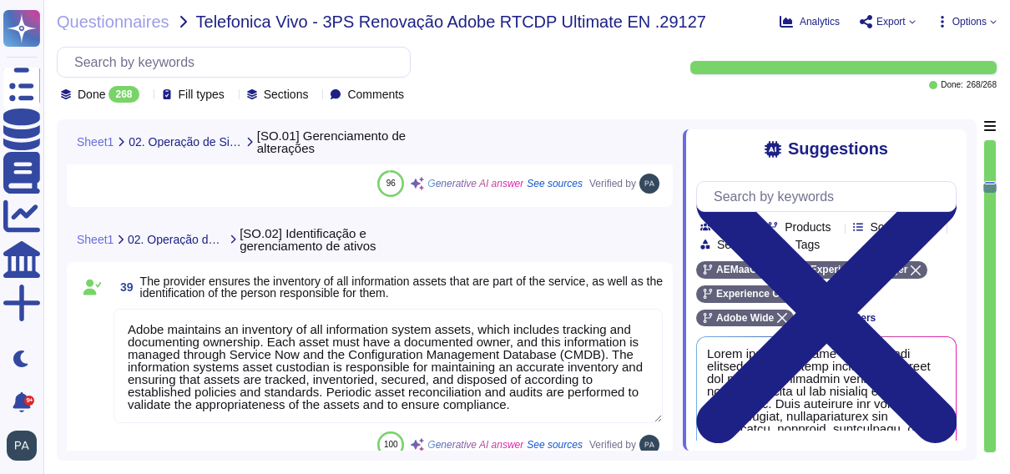
type textarea "Adobe employs various mechanisms to detect unauthorized assets in the provision…"
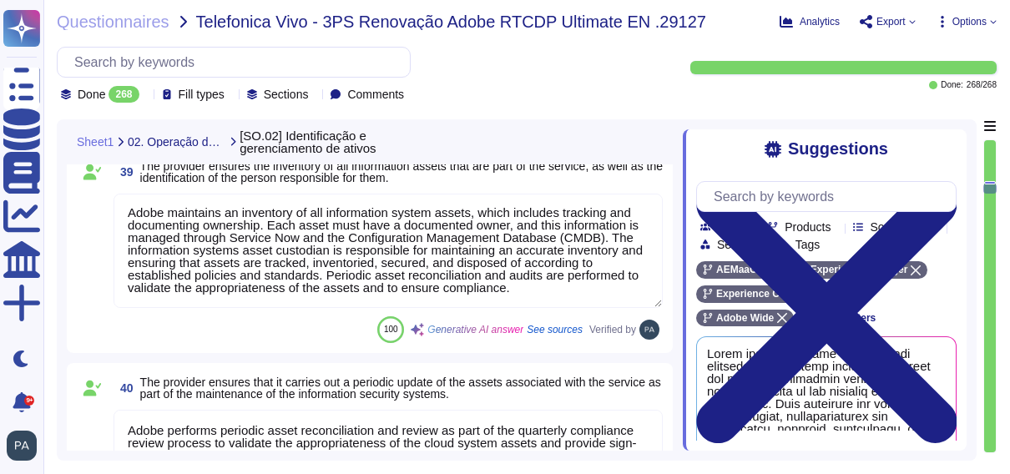
type textarea "Adobe has a documented third-party risk management program outlined in the Vend…"
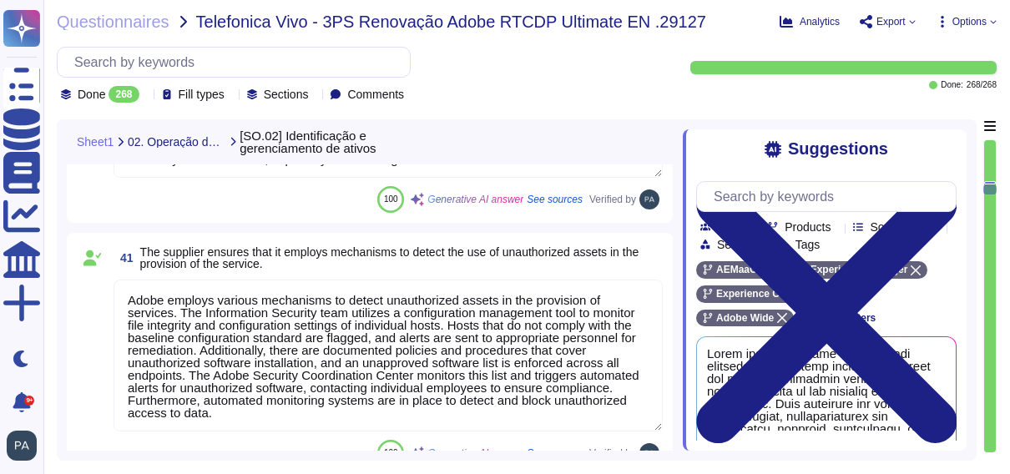
type textarea "Adobe has a policy in place for the secure deletion and destruction of data. Cu…"
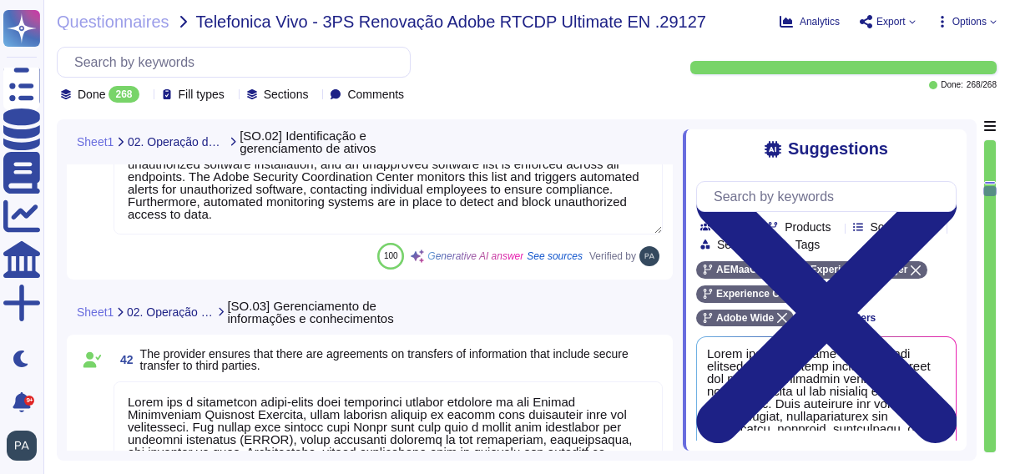
type textarea "The vendor reviews publicly accessible content for non-public information prior…"
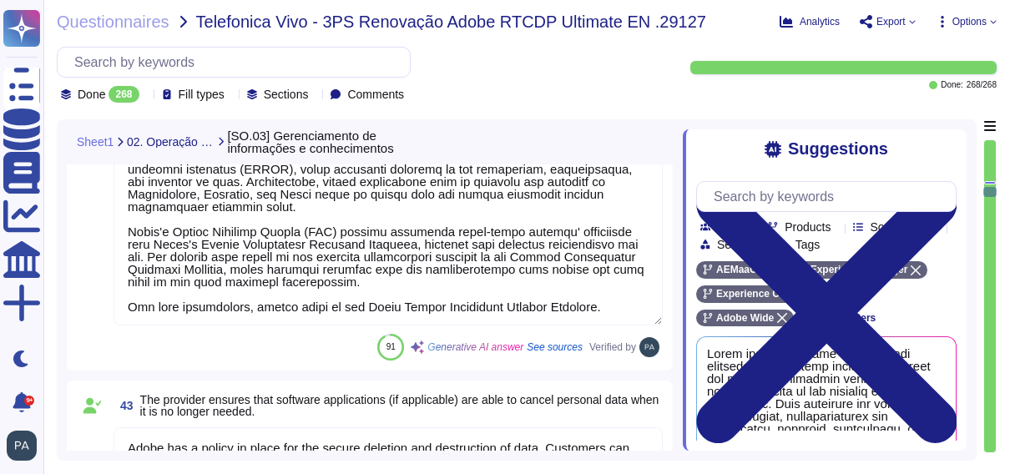
type textarea "Adobe has established a secure deletion process that aligns with industry stand…"
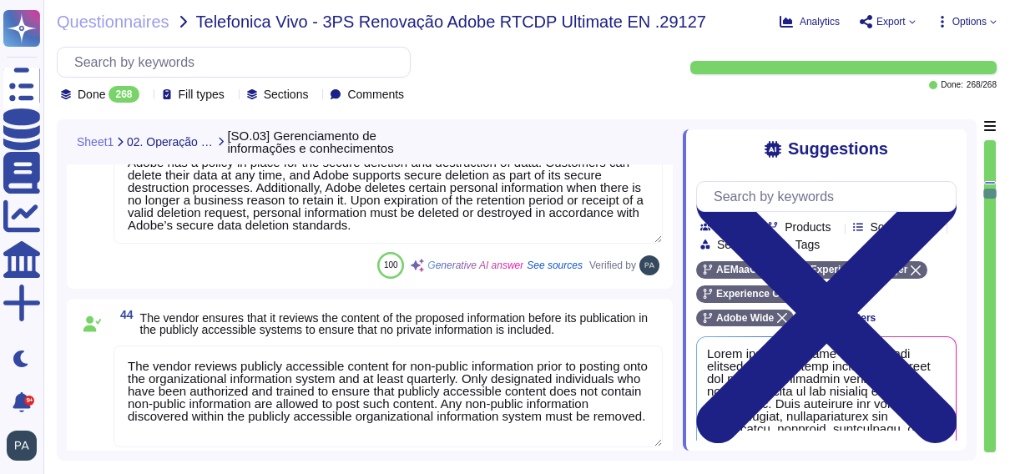
type textarea "The facility provides lockers or other secure storage areas to store sensitive …"
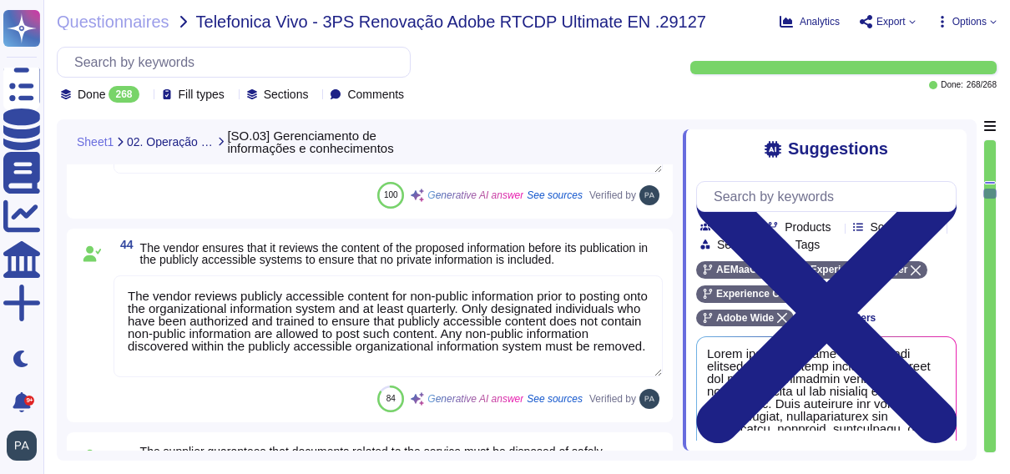
scroll to position [13115, 0]
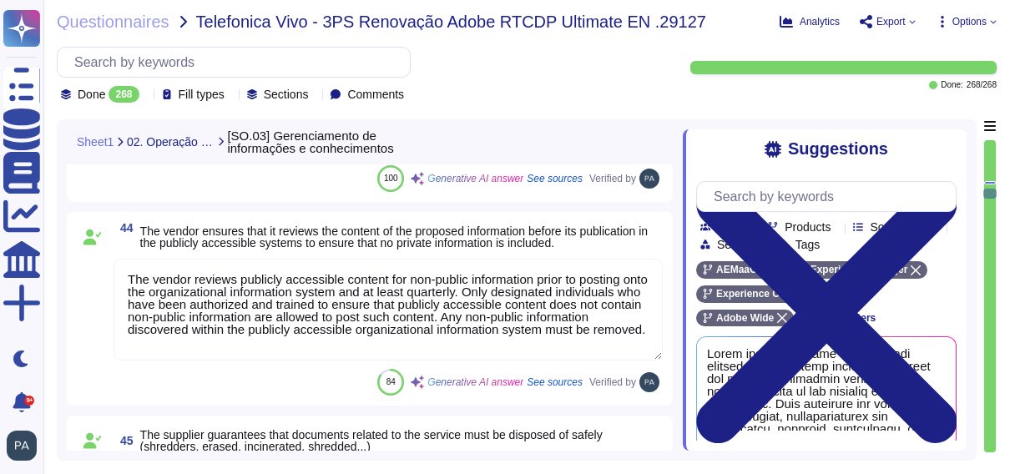
type textarea "Adobe implements strict controls to restrict the use of removable media, ensuri…"
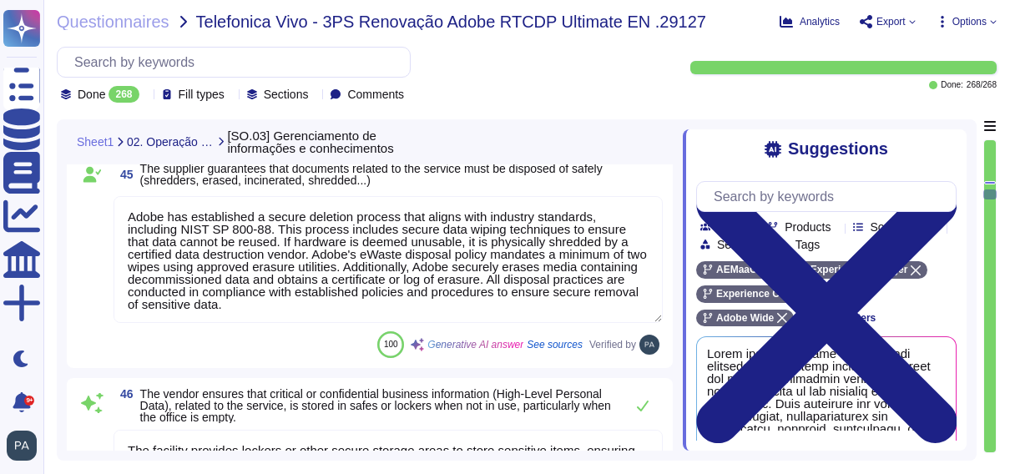
type textarea "Once Adobe data has been properly removed or destroyed in accordance with Adobe…"
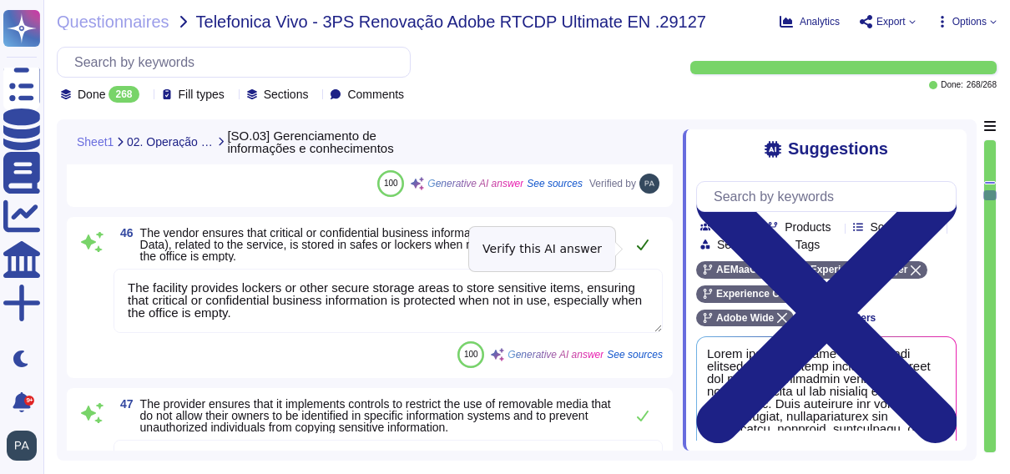
click at [641, 249] on icon at bounding box center [642, 244] width 13 height 13
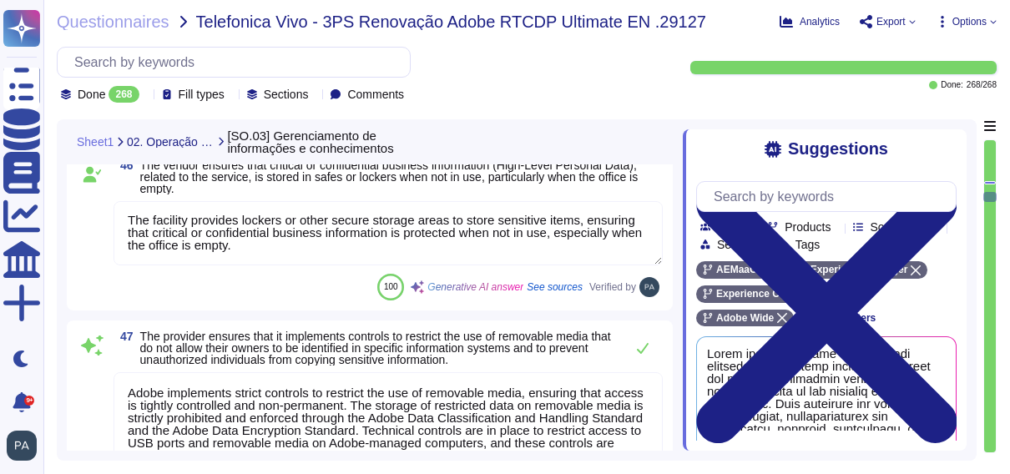
type textarea "Access to documentation is governed by the Information Security Policy and rela…"
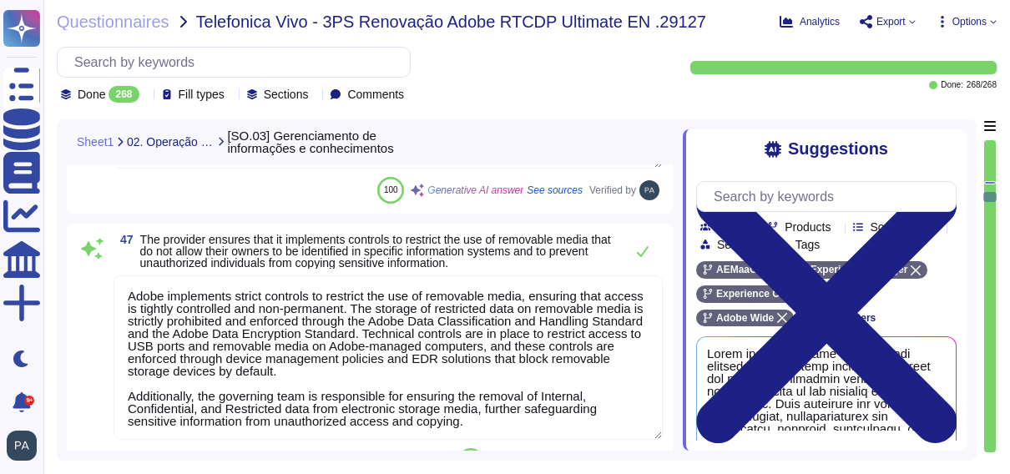
scroll to position [13692, 0]
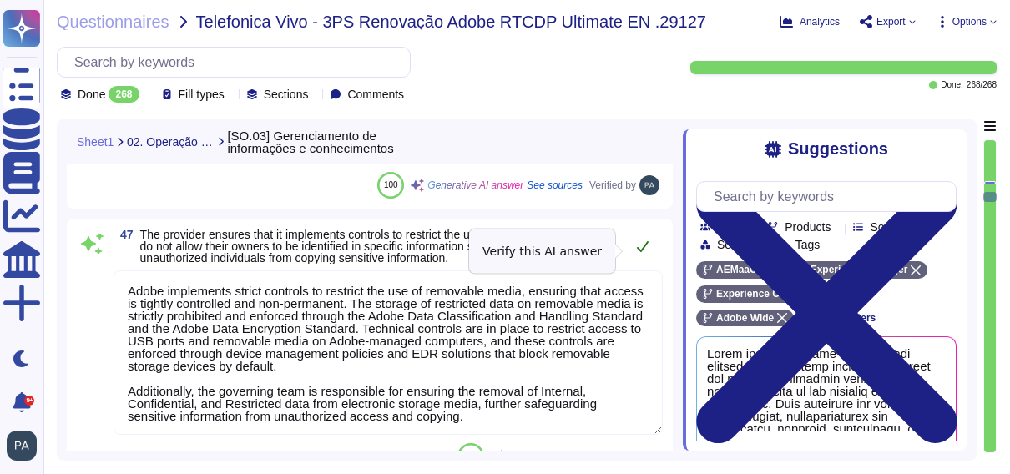
click at [643, 250] on icon at bounding box center [642, 246] width 13 height 13
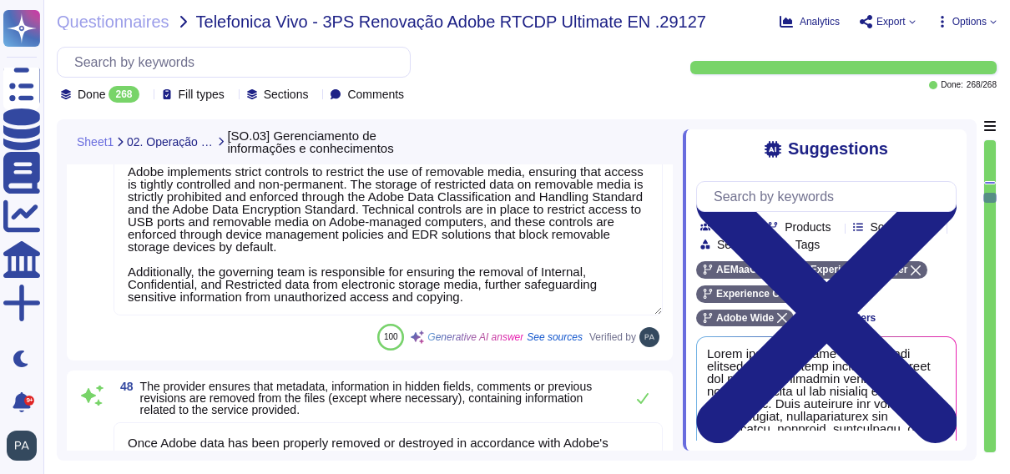
scroll to position [2, 0]
type textarea "Adobe's security policies are guided by a confidentiality, integrity, and avail…"
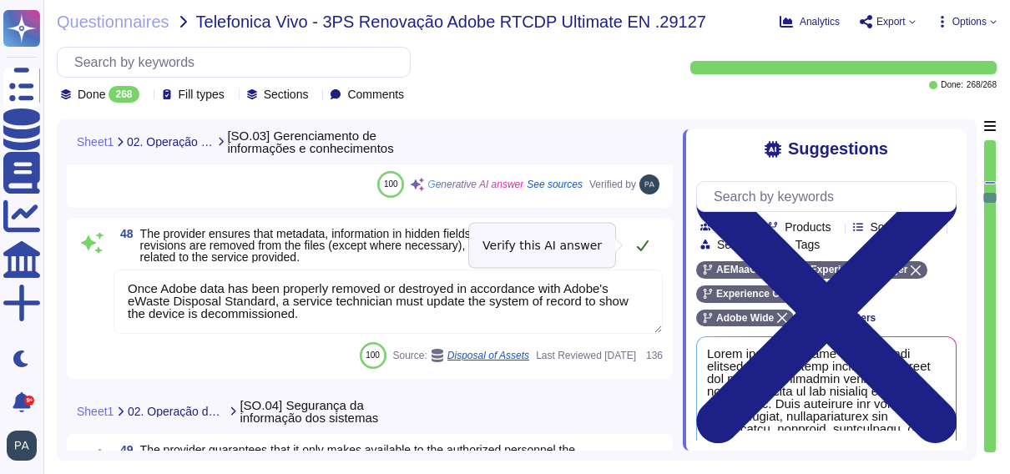
click at [640, 245] on icon at bounding box center [642, 245] width 13 height 13
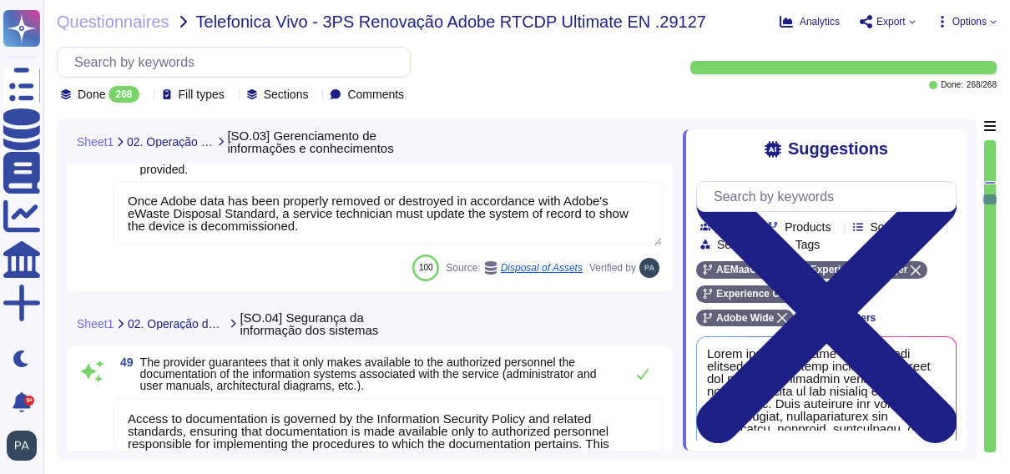
type textarea "- All default passwords are changed before entering service. - Vendor default p…"
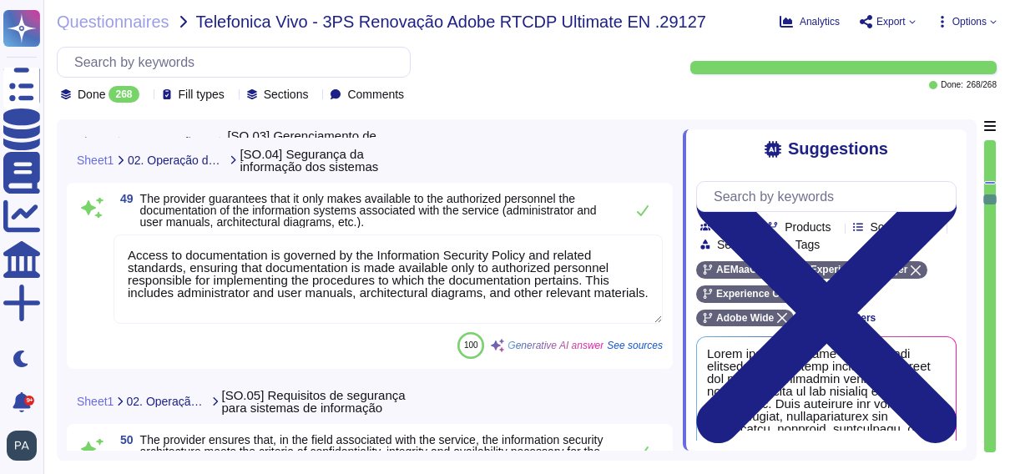
type textarea "Adobe implements strict controls to restrict the use of removable media, ensuri…"
type textarea "Once Adobe data has been properly removed or destroyed in accordance with Adobe…"
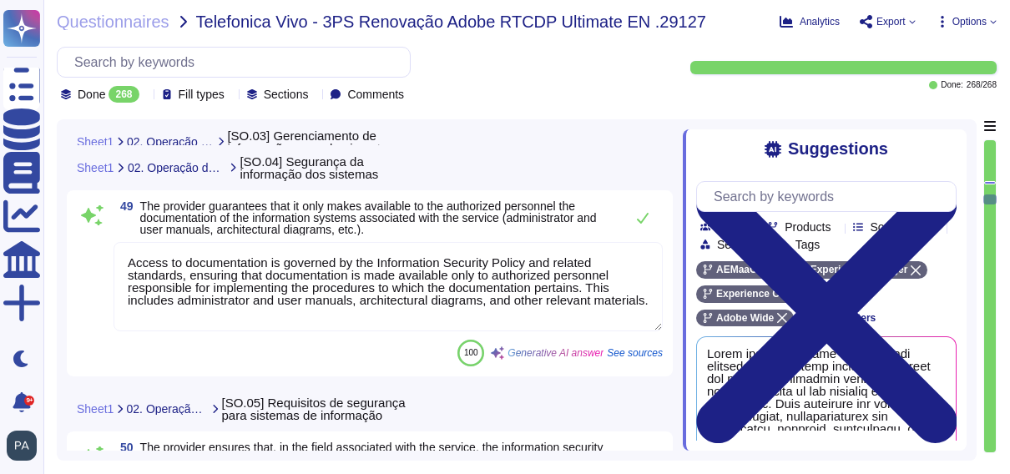
scroll to position [14181, 0]
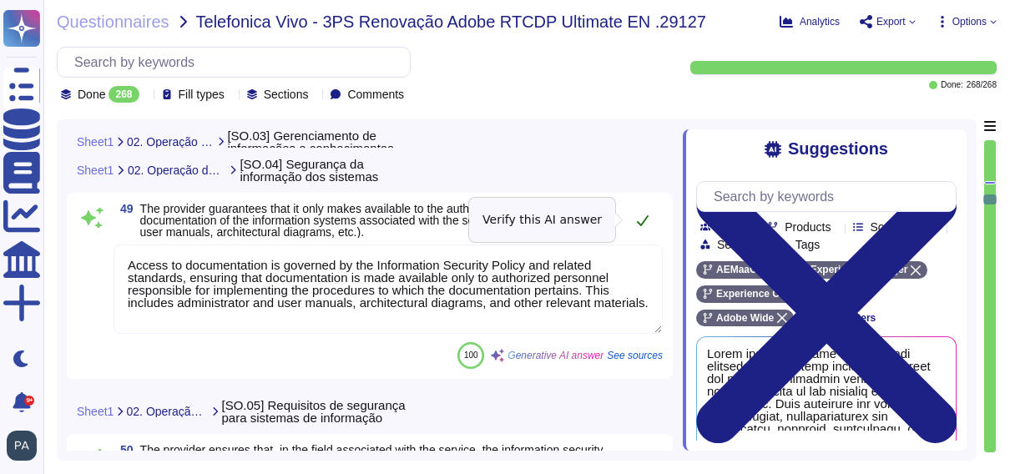
click at [646, 218] on icon at bounding box center [643, 220] width 12 height 11
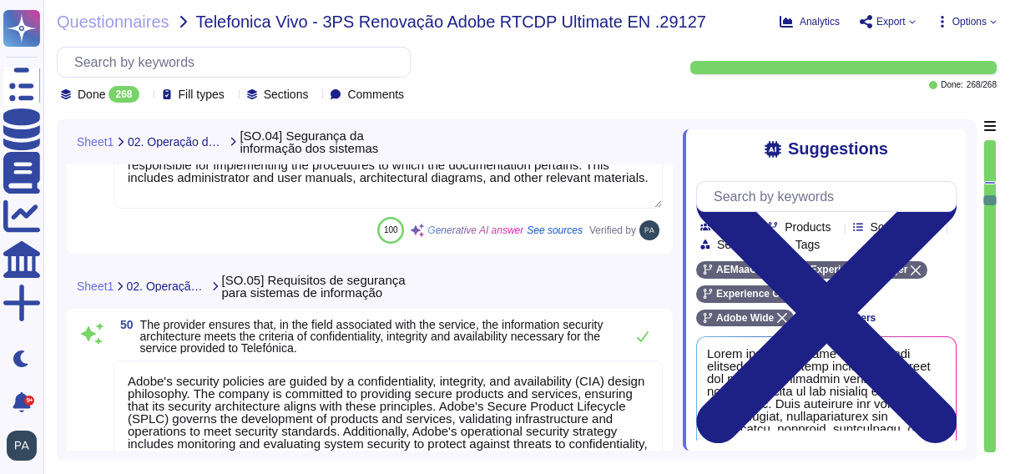
type textarea "AEM as a Cloud Service (AEMaaCS) leverages a CI/CD development model."
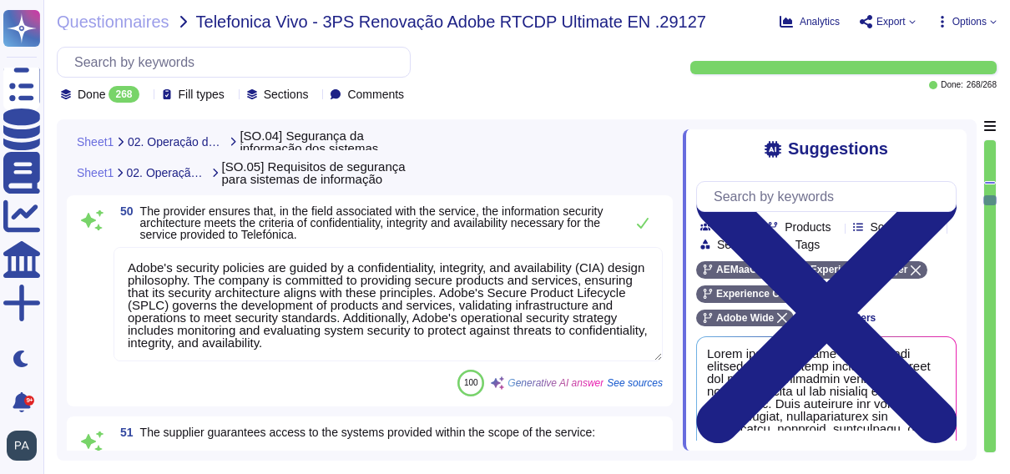
scroll to position [14401, 0]
